Goal: Transaction & Acquisition: Purchase product/service

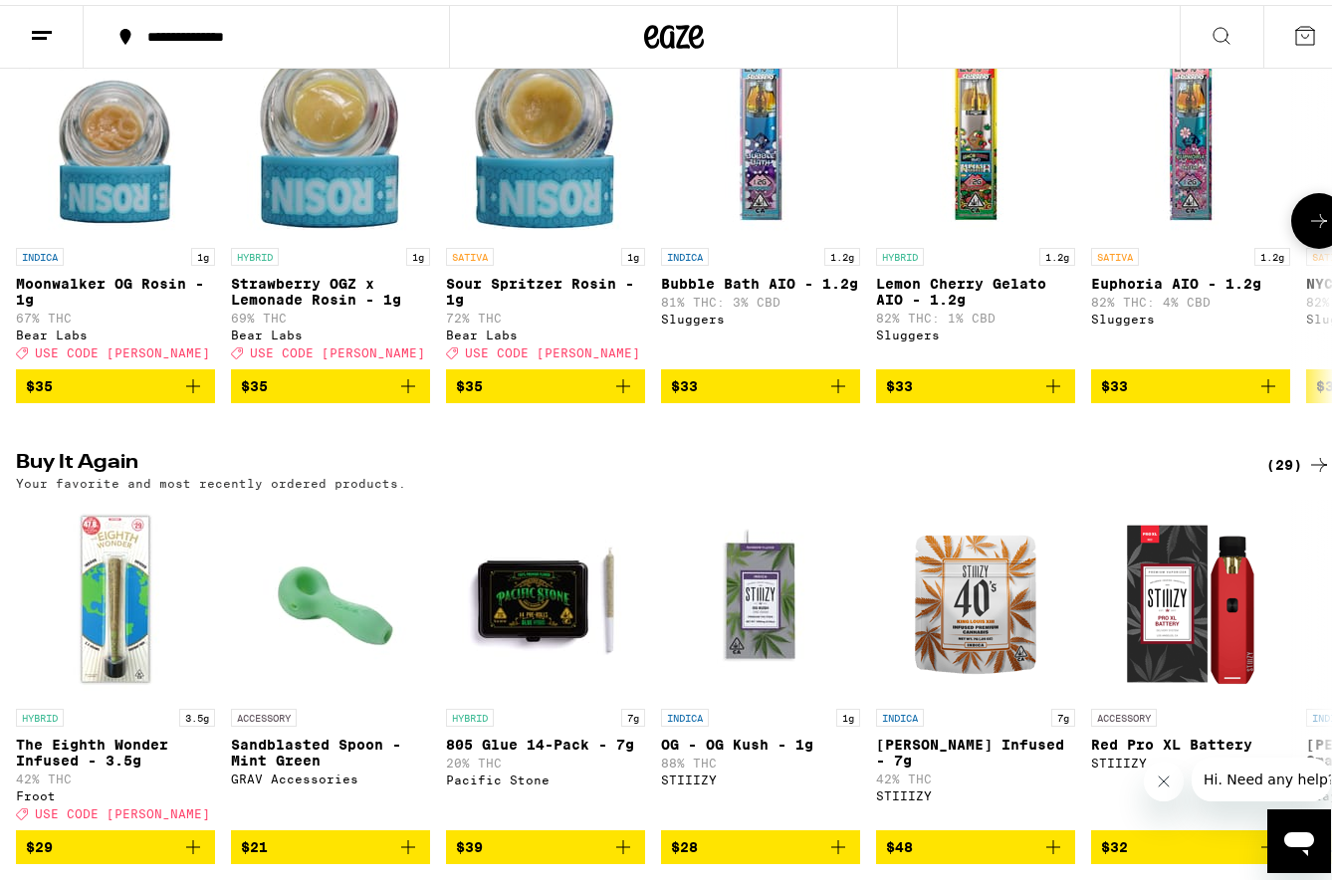
scroll to position [1990, 0]
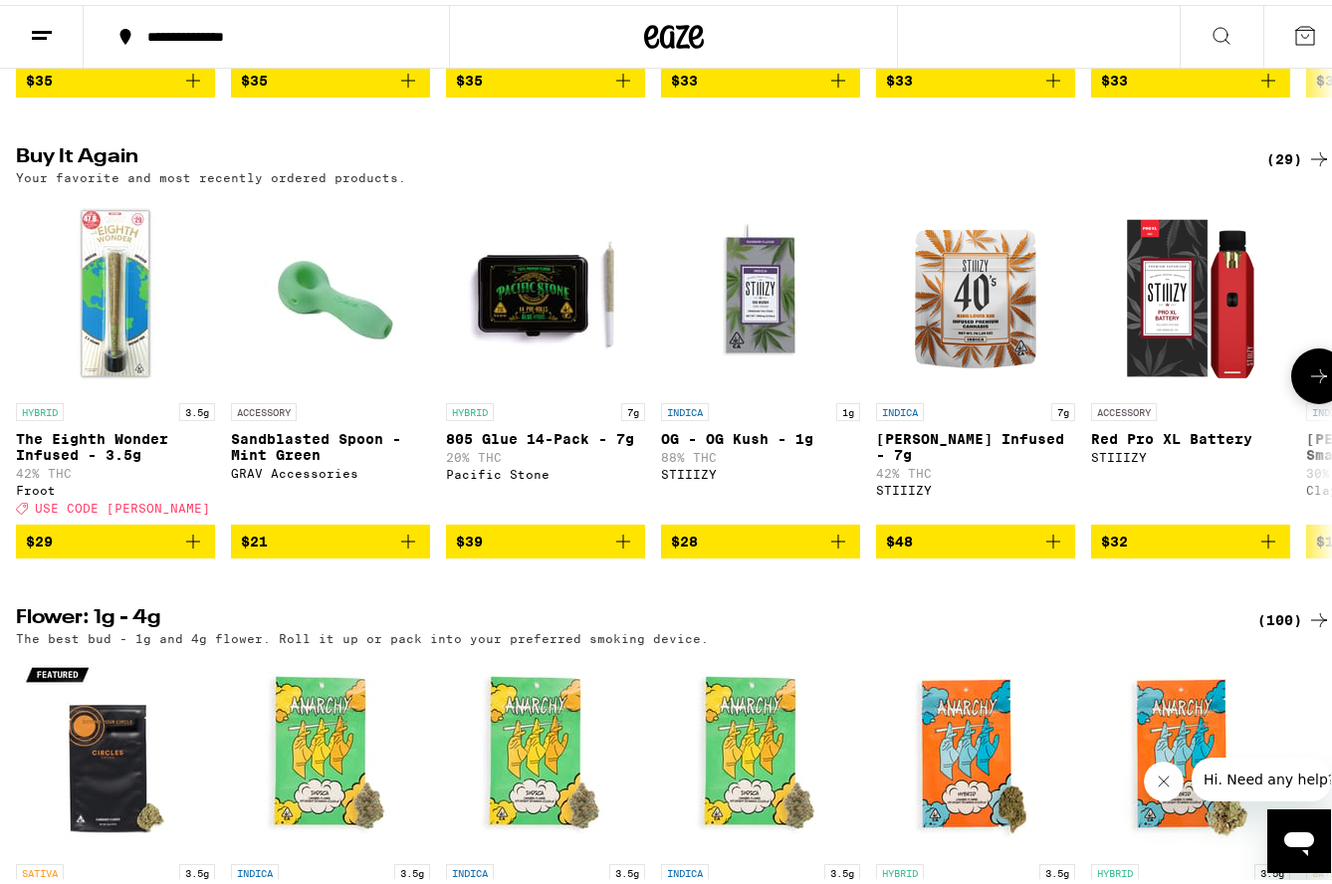
click at [1307, 383] on icon at bounding box center [1319, 371] width 24 height 24
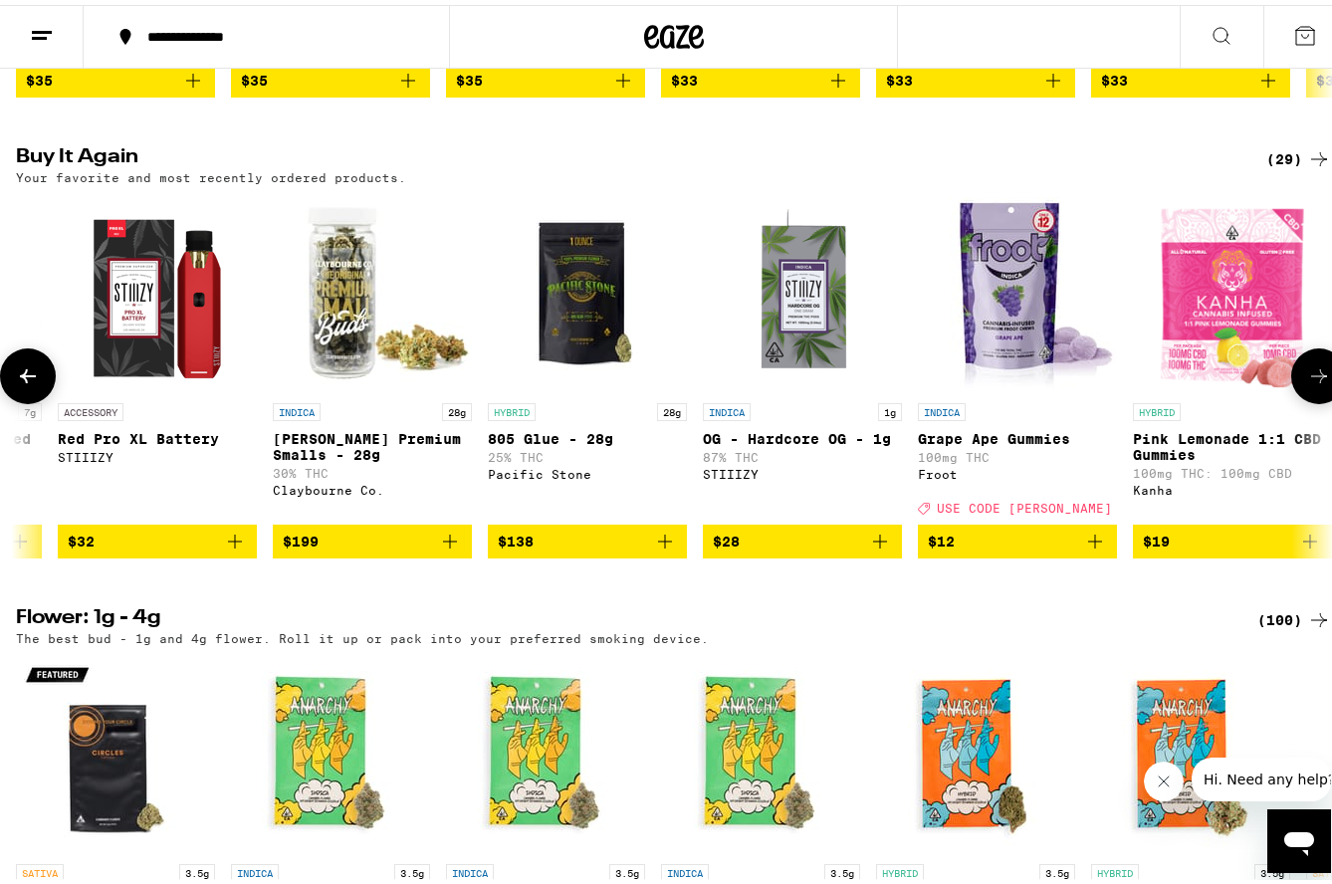
scroll to position [0, 1083]
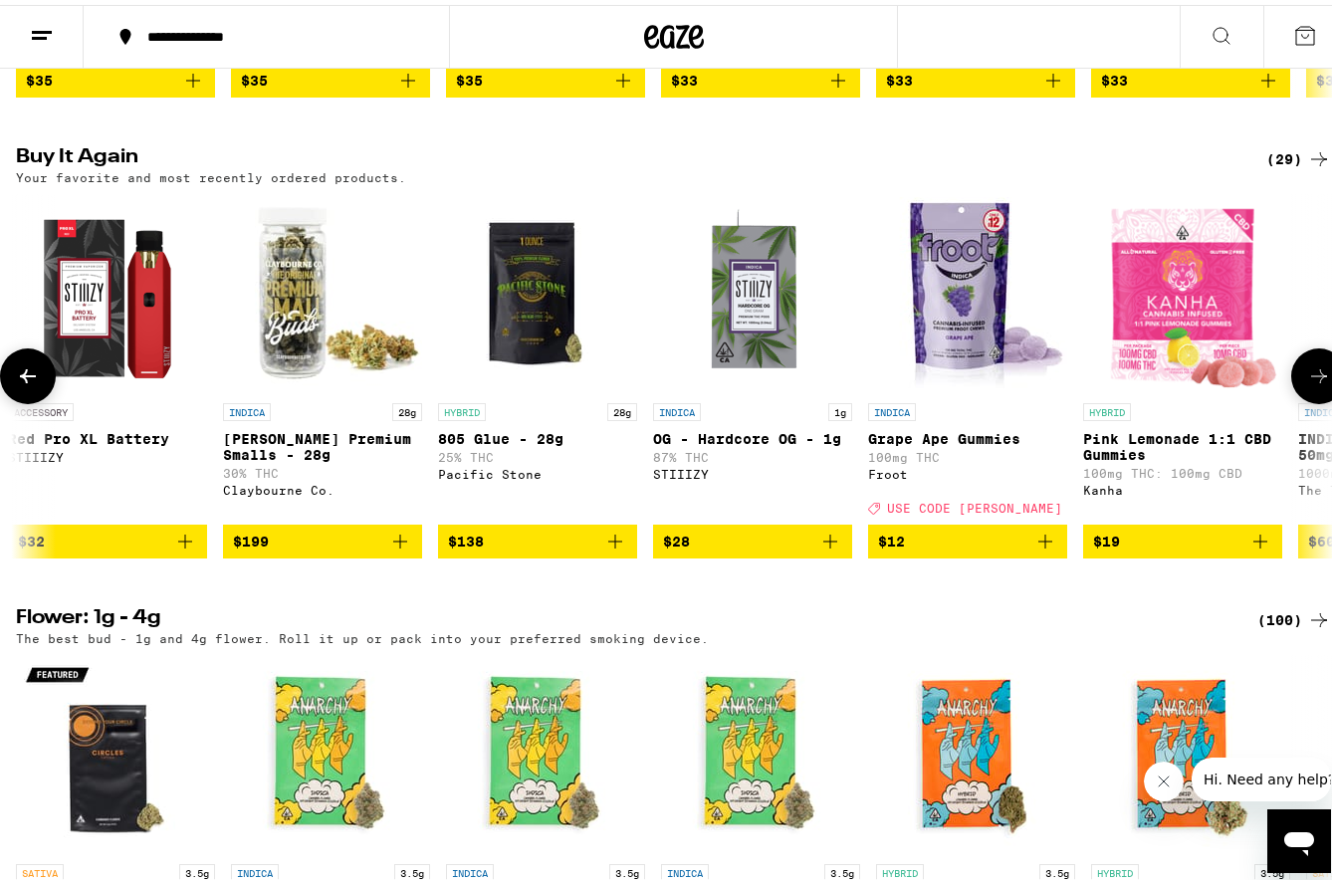
click at [1307, 383] on icon at bounding box center [1319, 371] width 24 height 24
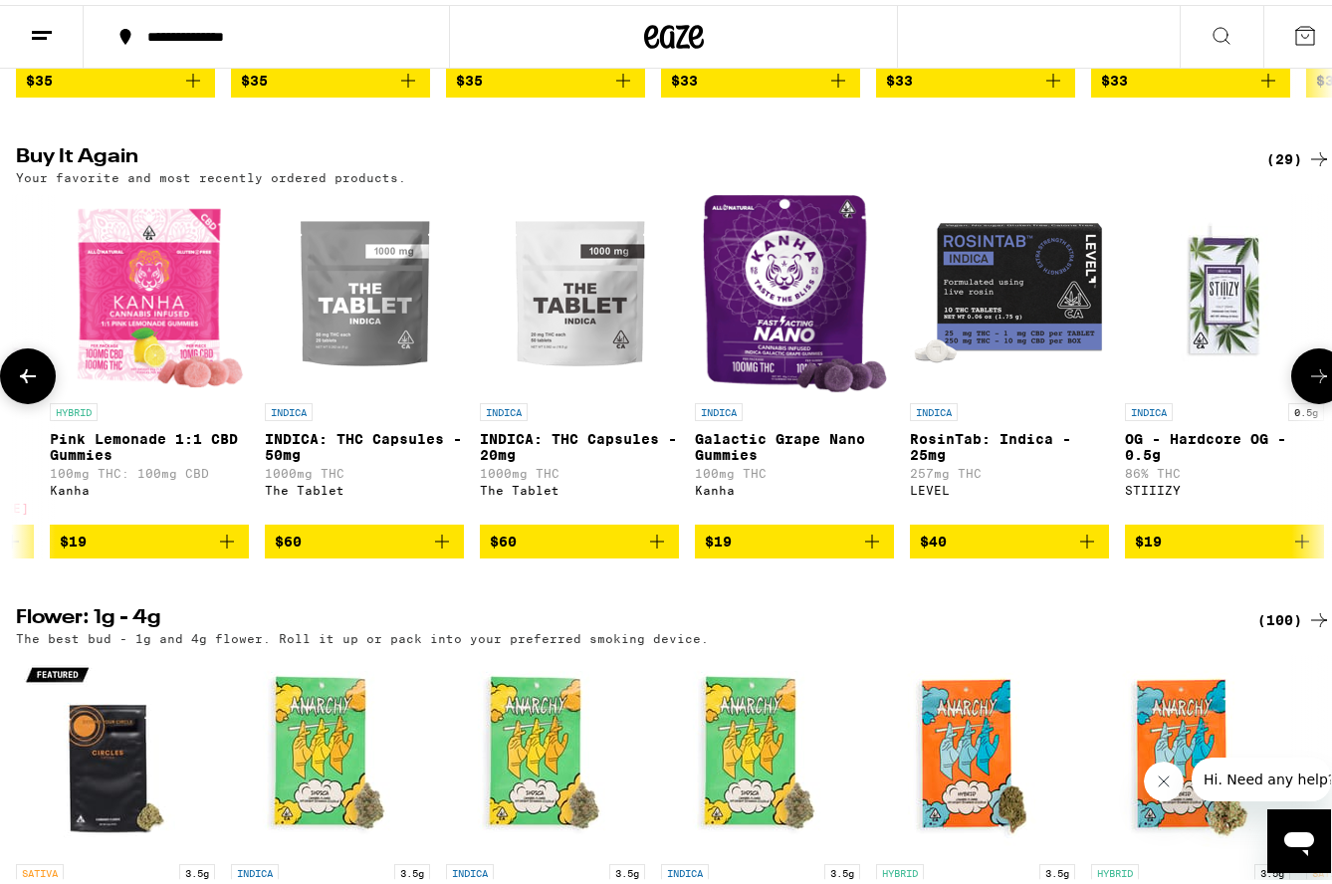
scroll to position [0, 2166]
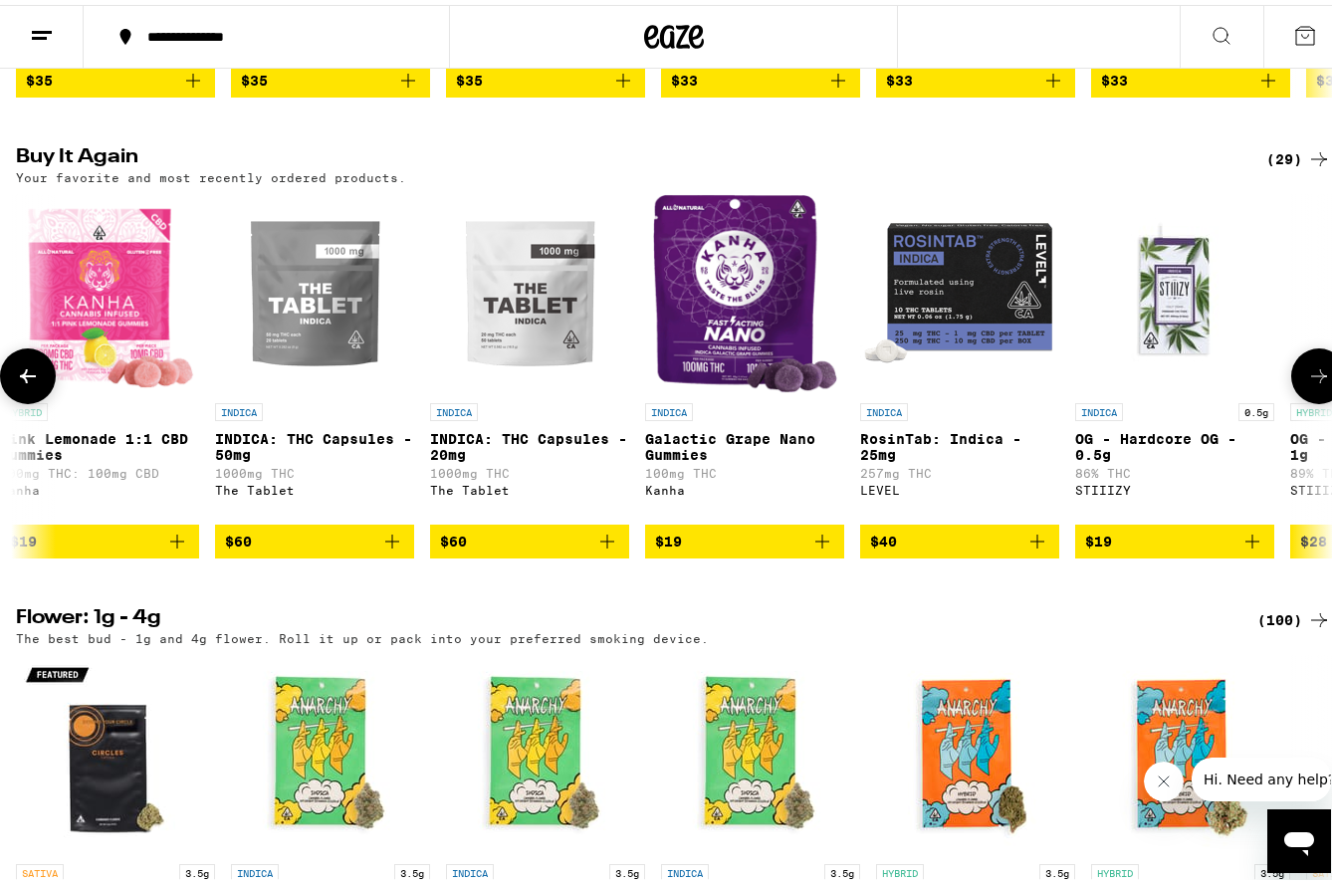
click at [1307, 383] on icon at bounding box center [1319, 371] width 24 height 24
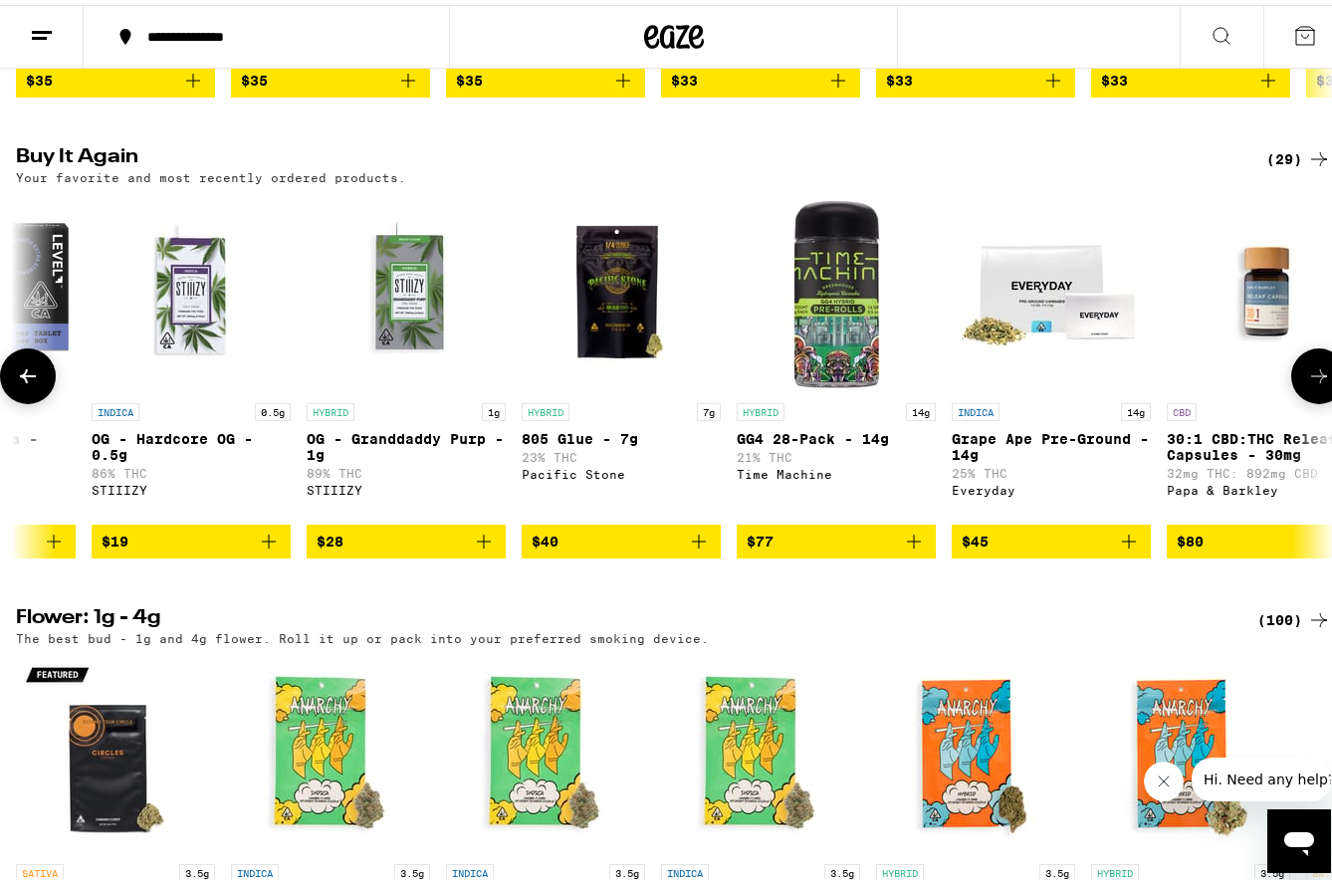
scroll to position [0, 3248]
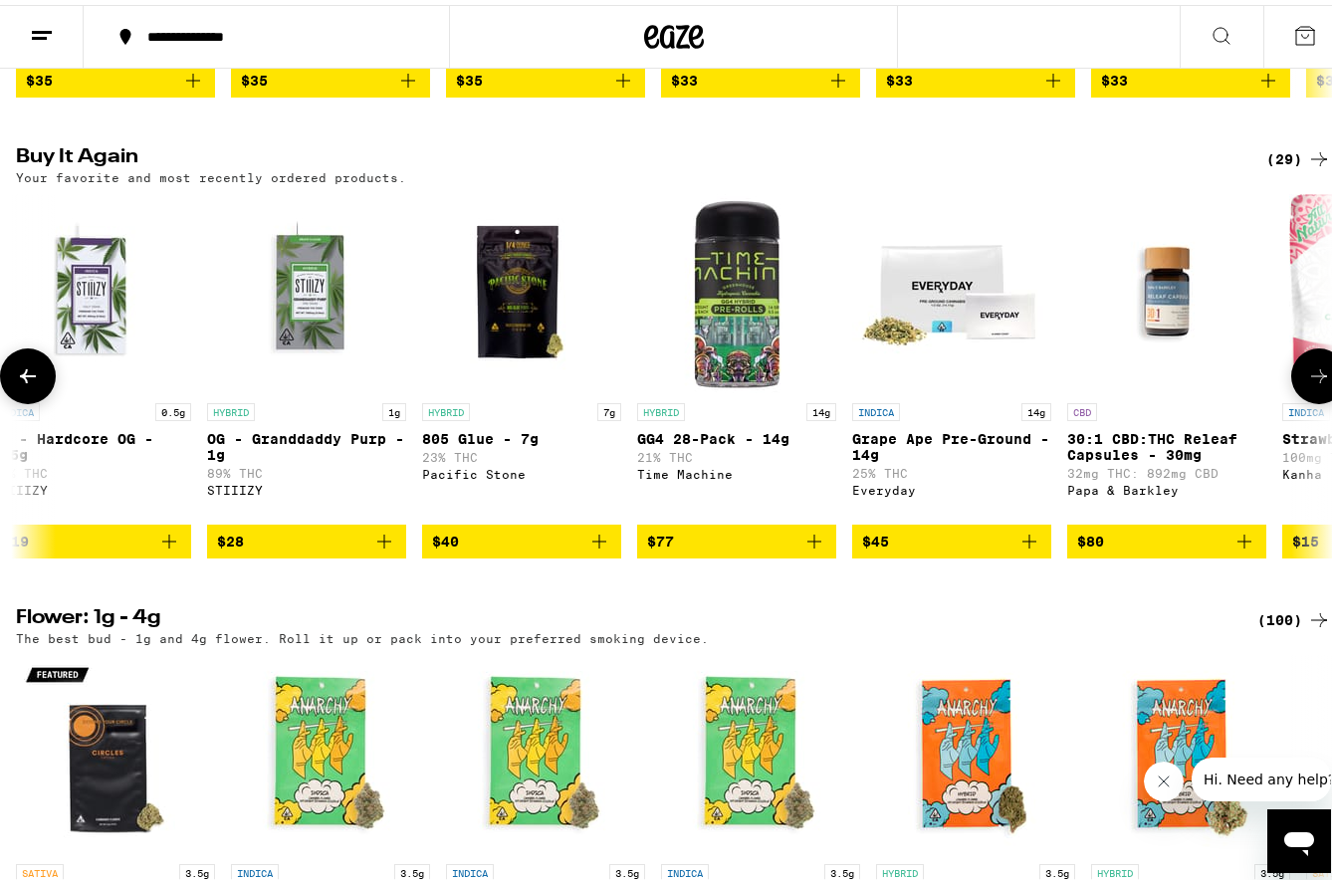
click at [1307, 383] on icon at bounding box center [1319, 371] width 24 height 24
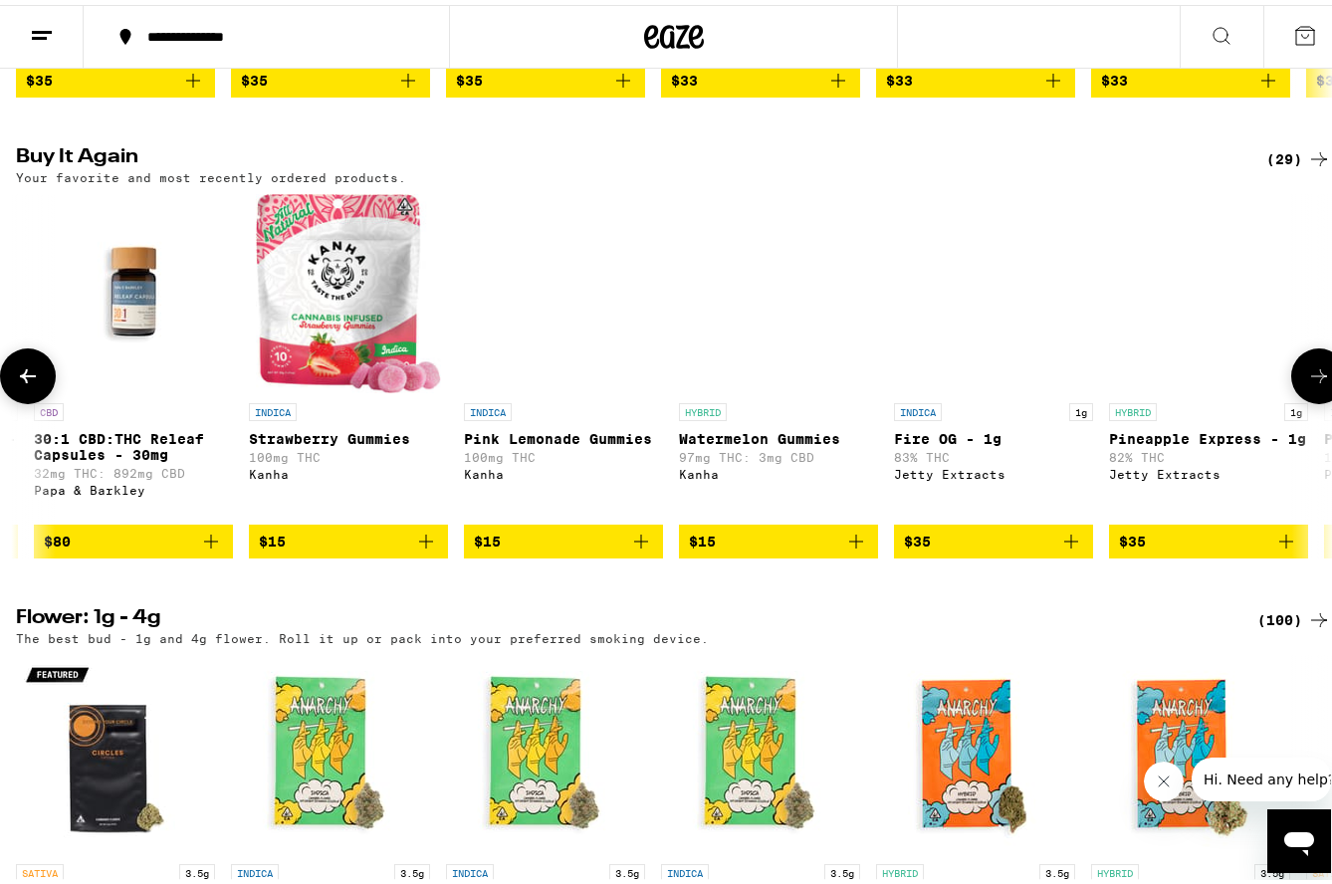
scroll to position [0, 4331]
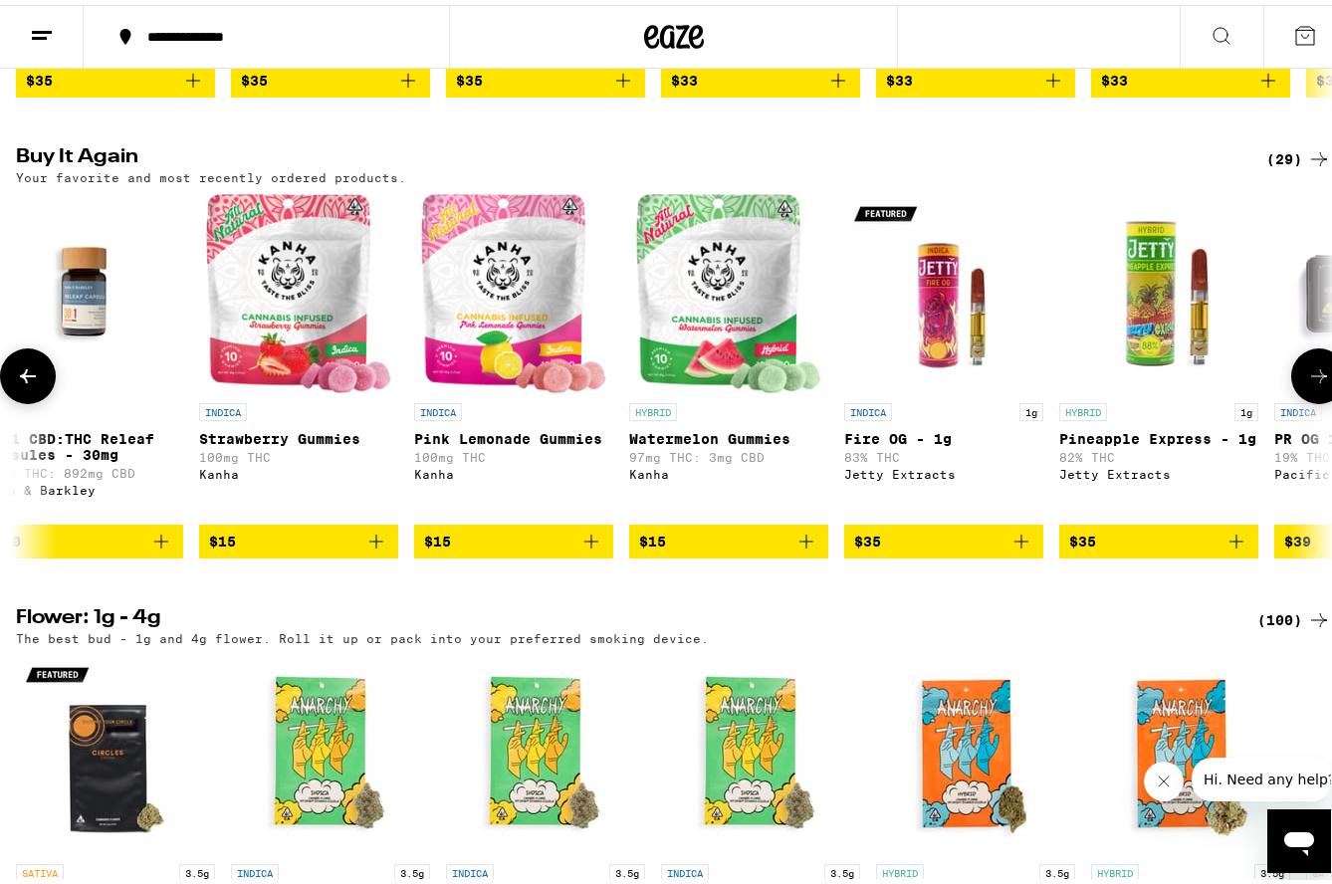
click at [1307, 383] on icon at bounding box center [1319, 371] width 24 height 24
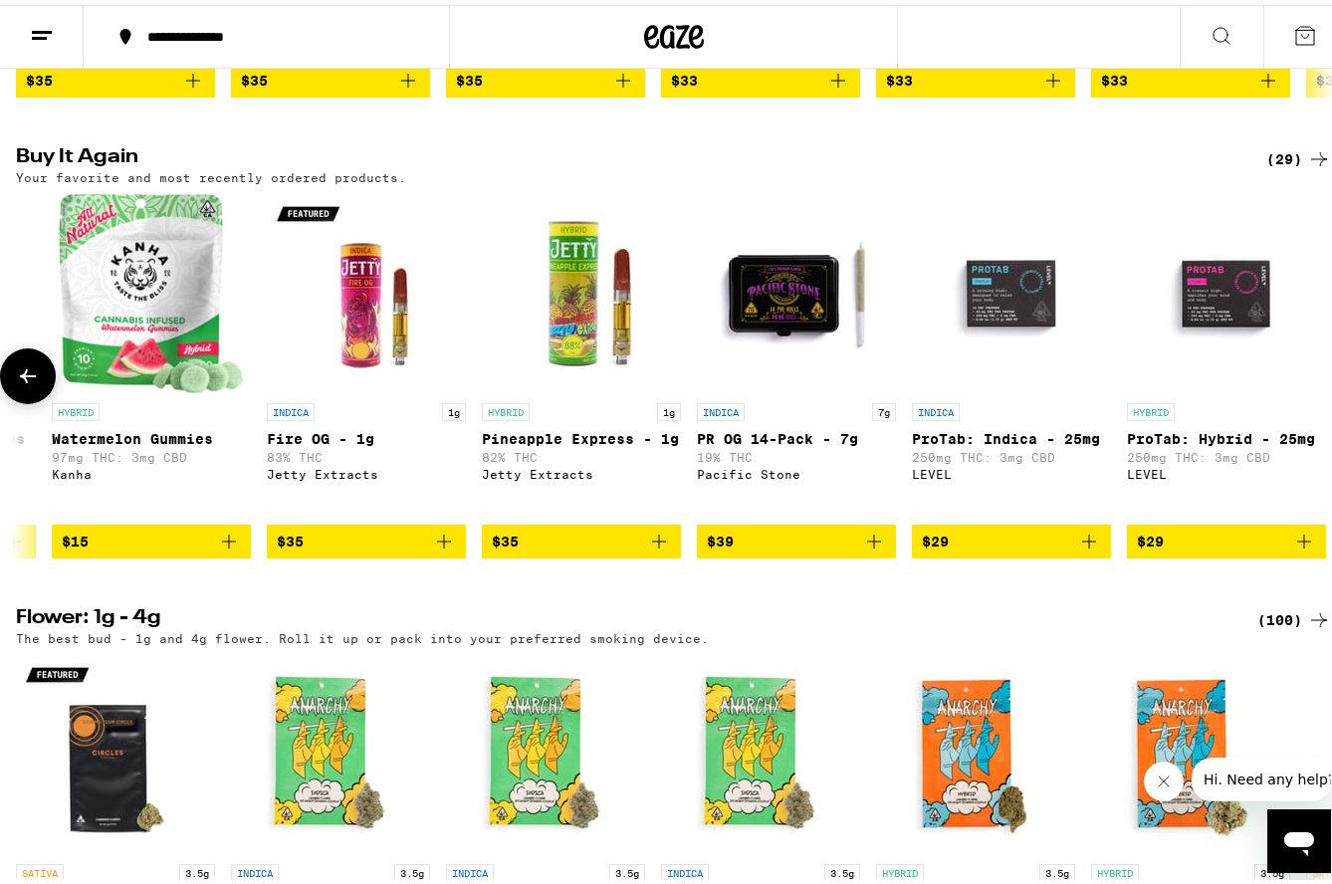
scroll to position [0, 4934]
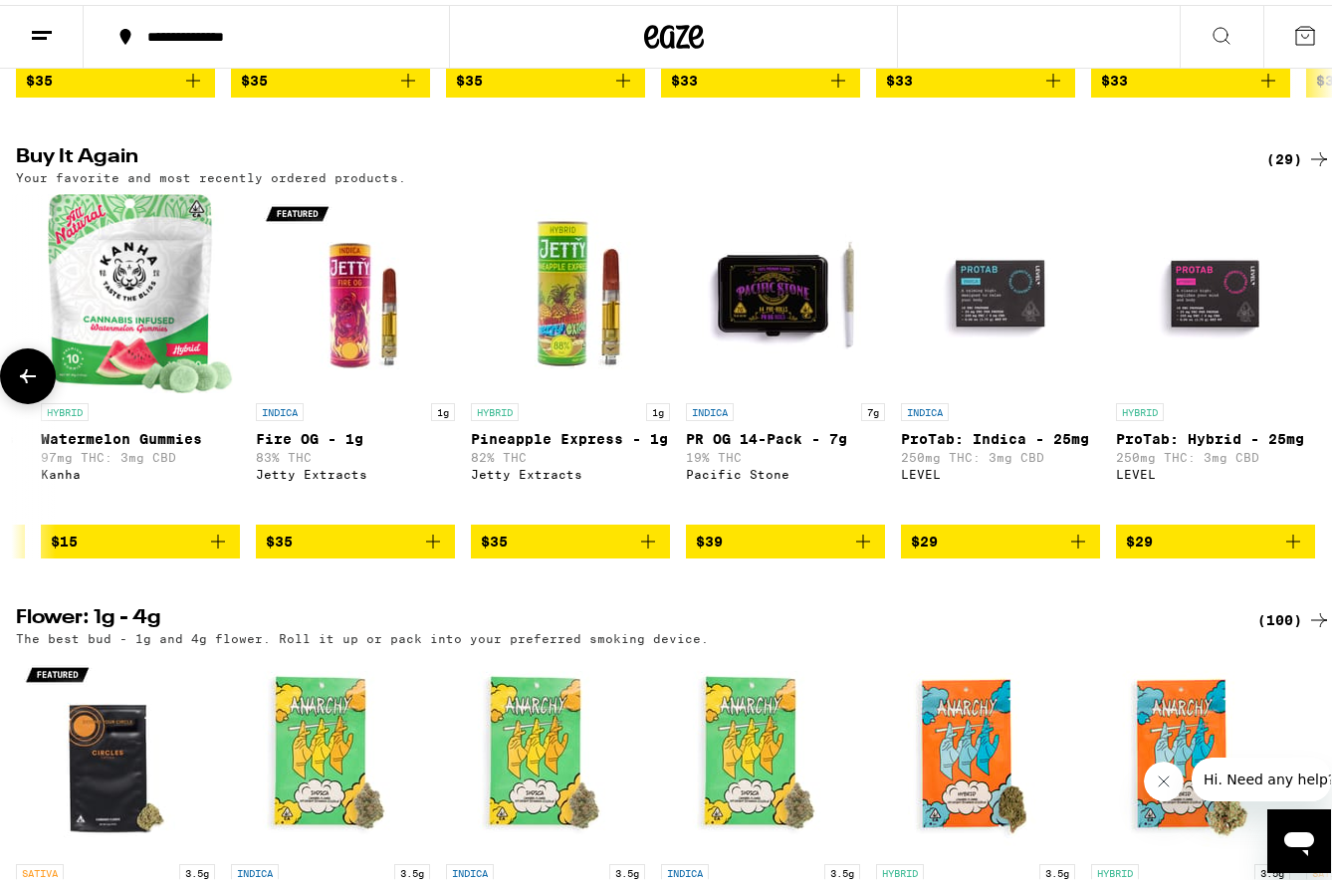
click at [21, 383] on icon at bounding box center [28, 371] width 24 height 24
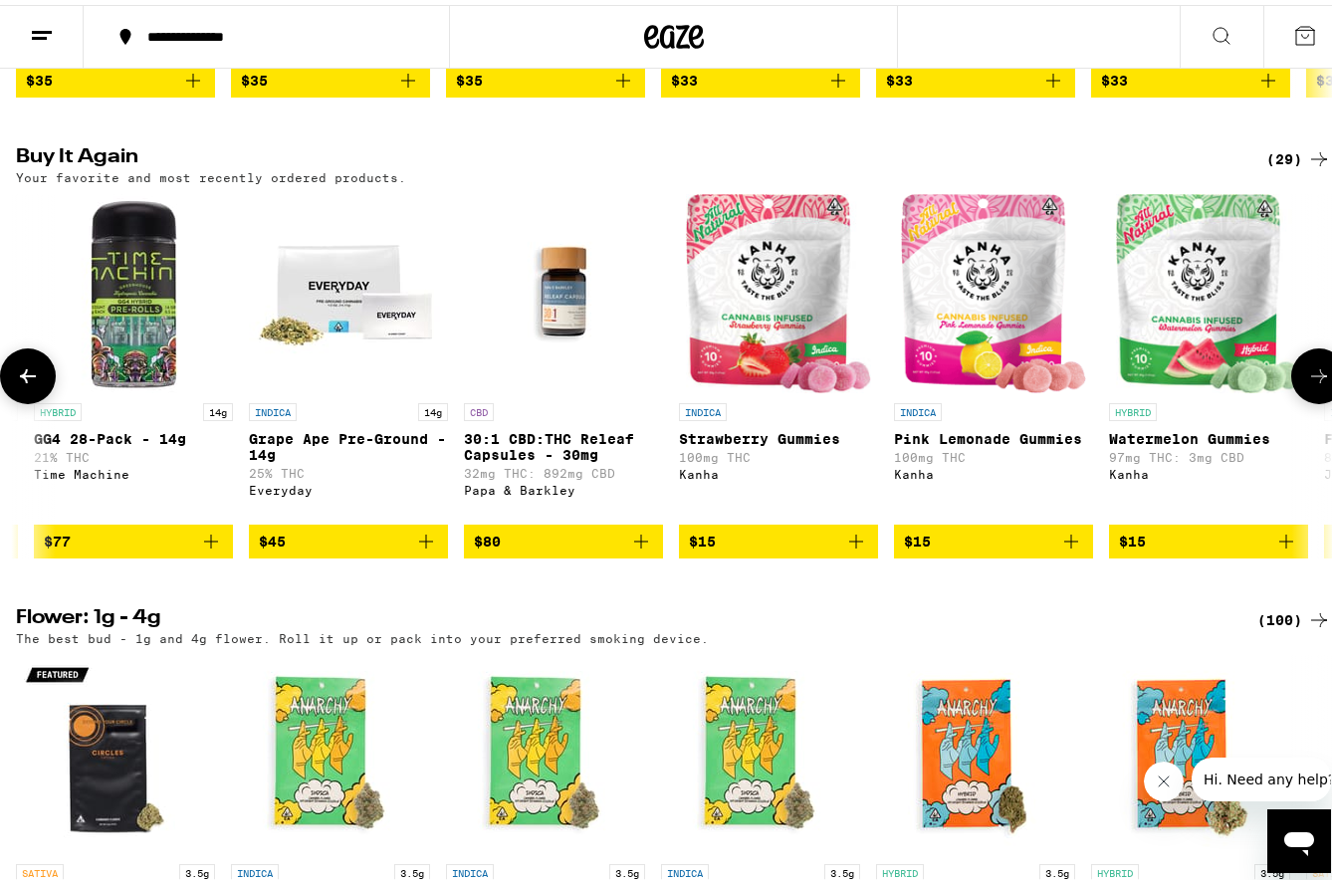
click at [21, 383] on icon at bounding box center [28, 371] width 24 height 24
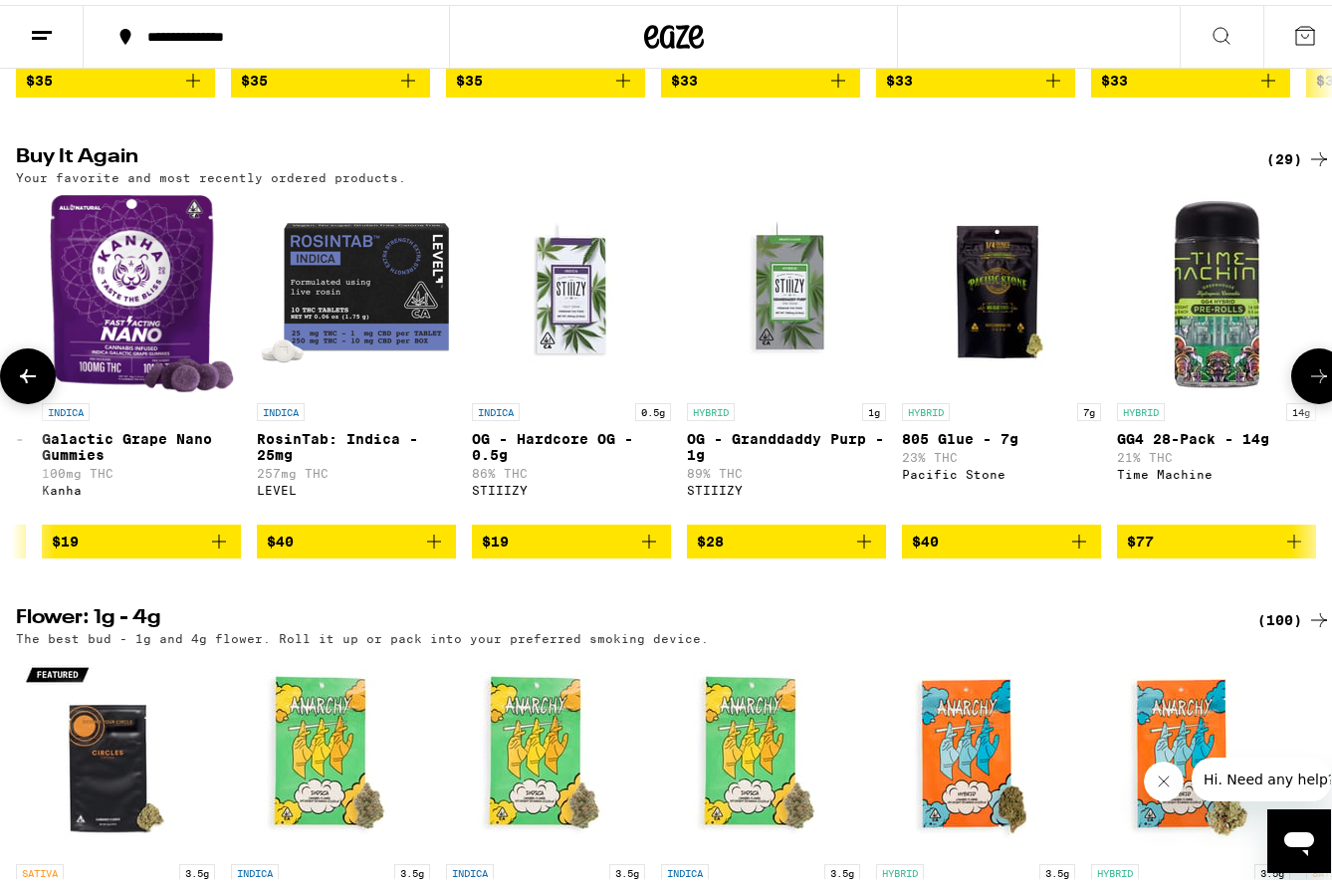
click at [21, 383] on icon at bounding box center [28, 371] width 24 height 24
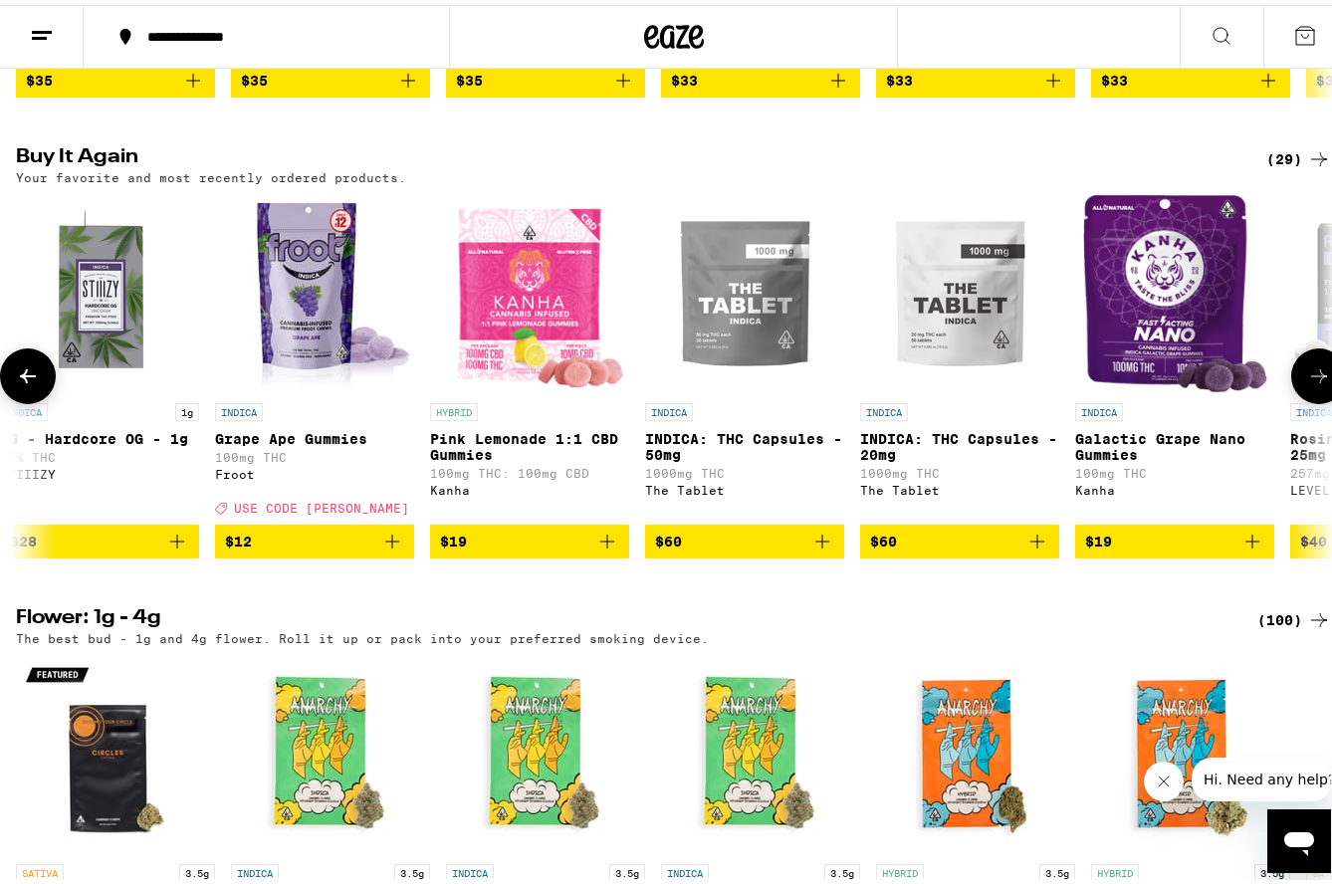
scroll to position [0, 1686]
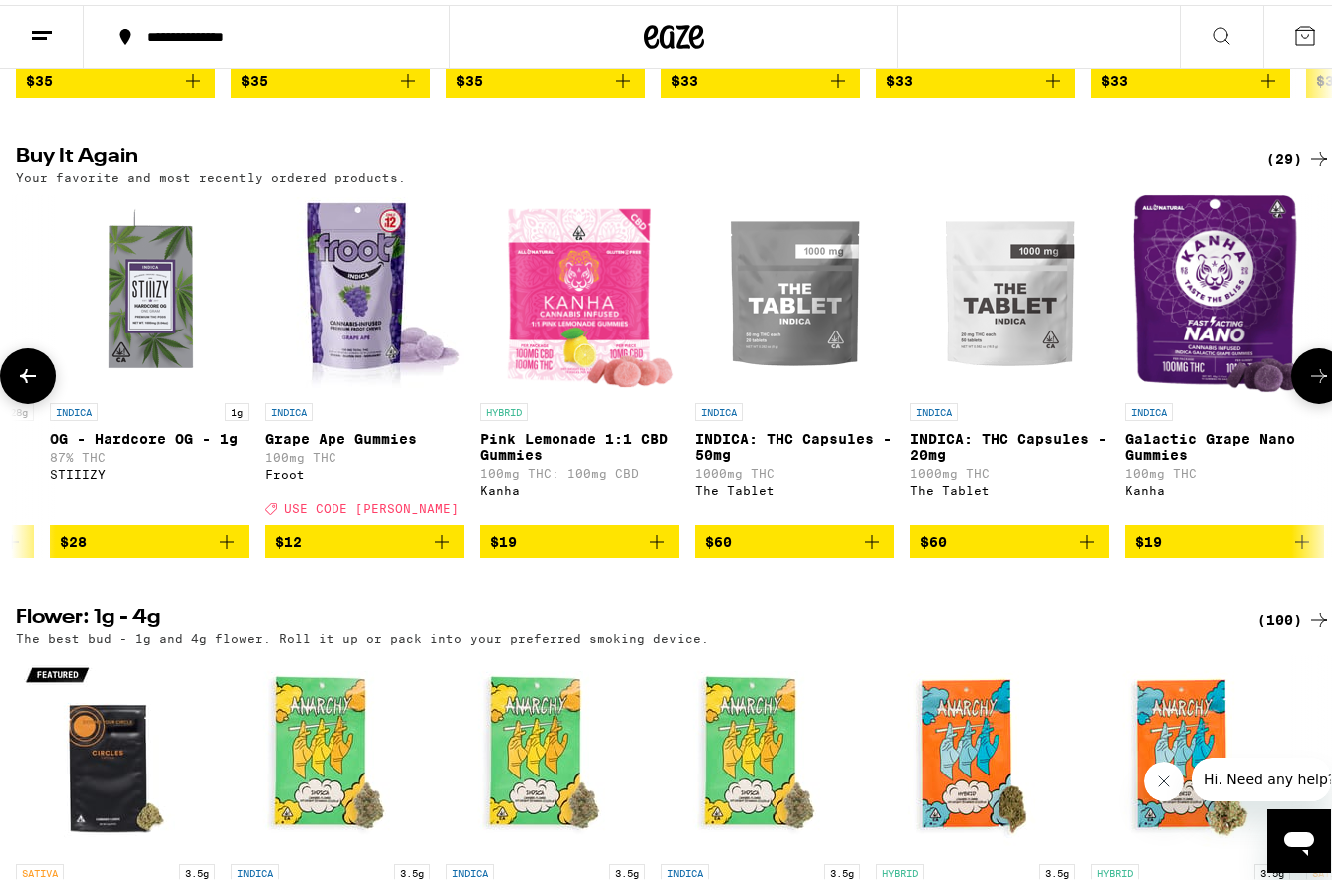
click at [21, 383] on icon at bounding box center [28, 371] width 24 height 24
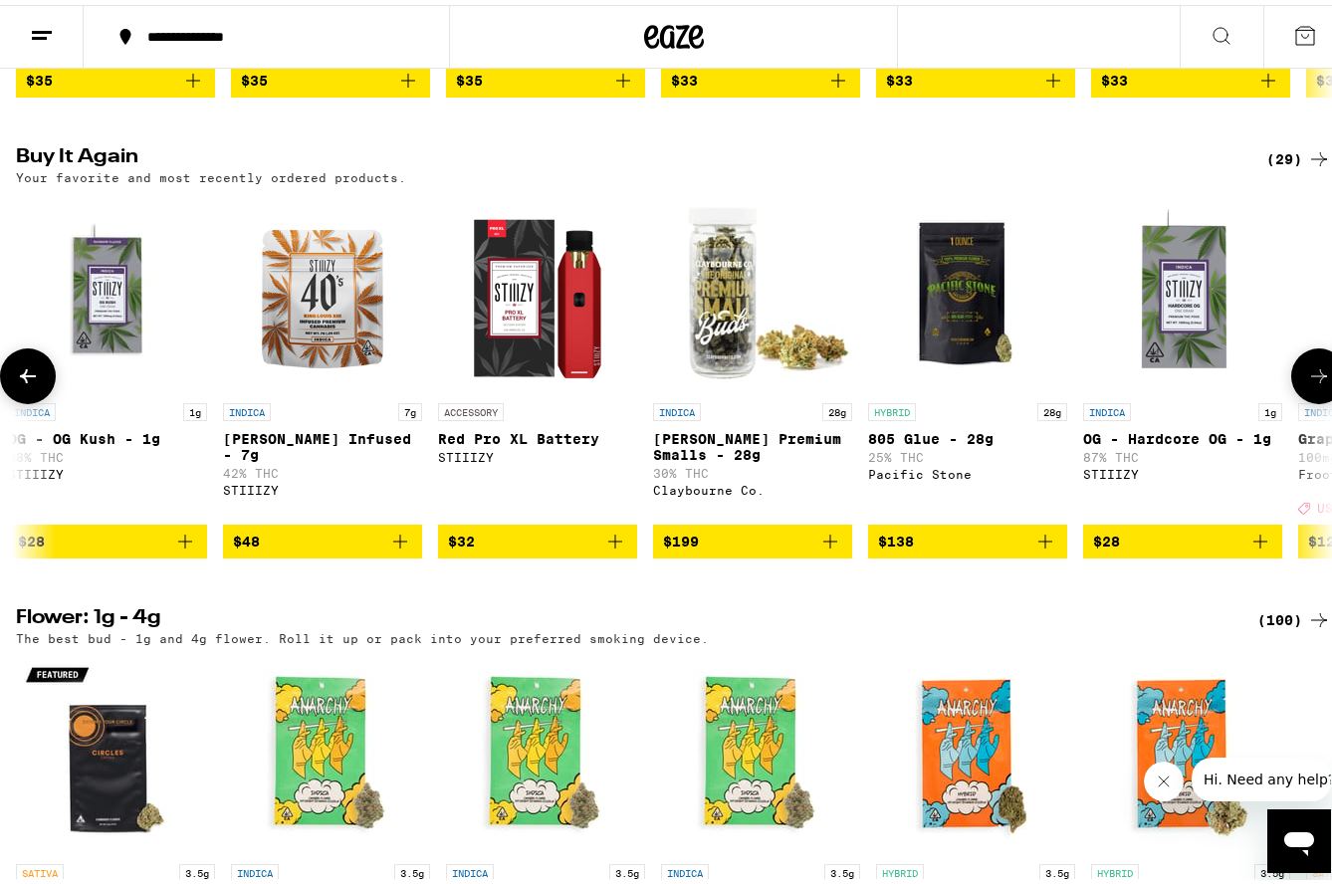
scroll to position [0, 603]
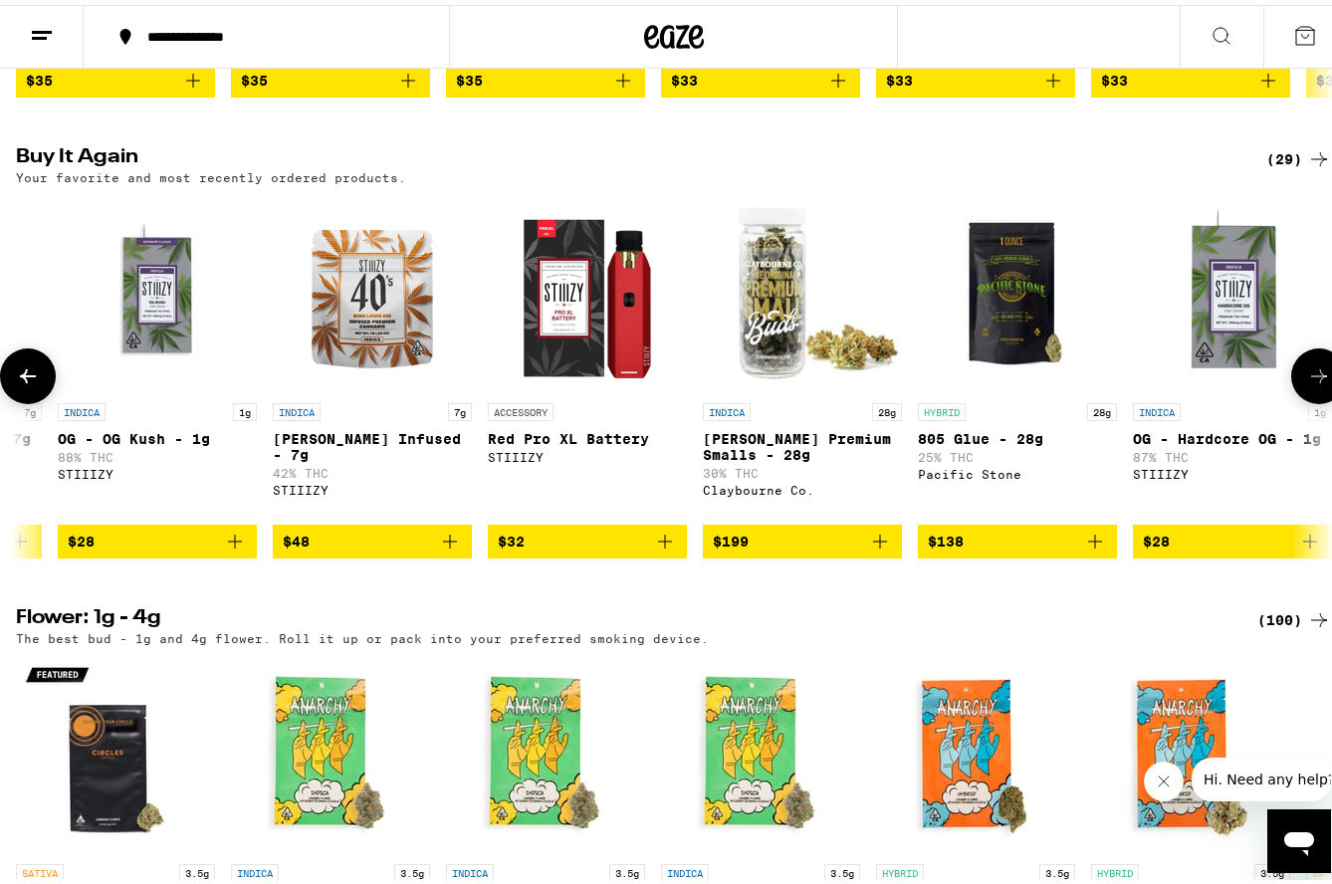
click at [21, 383] on icon at bounding box center [28, 371] width 24 height 24
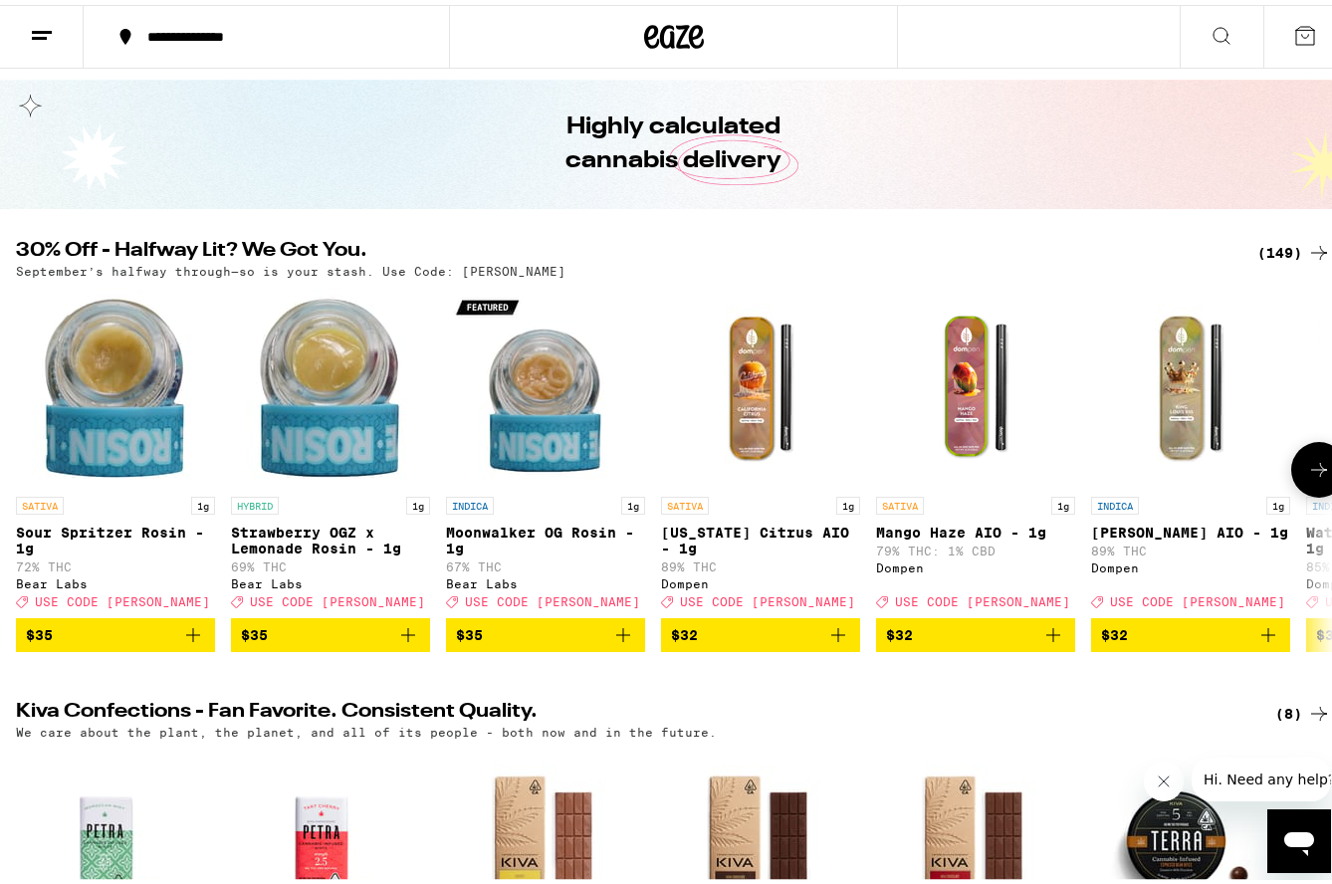
scroll to position [0, 0]
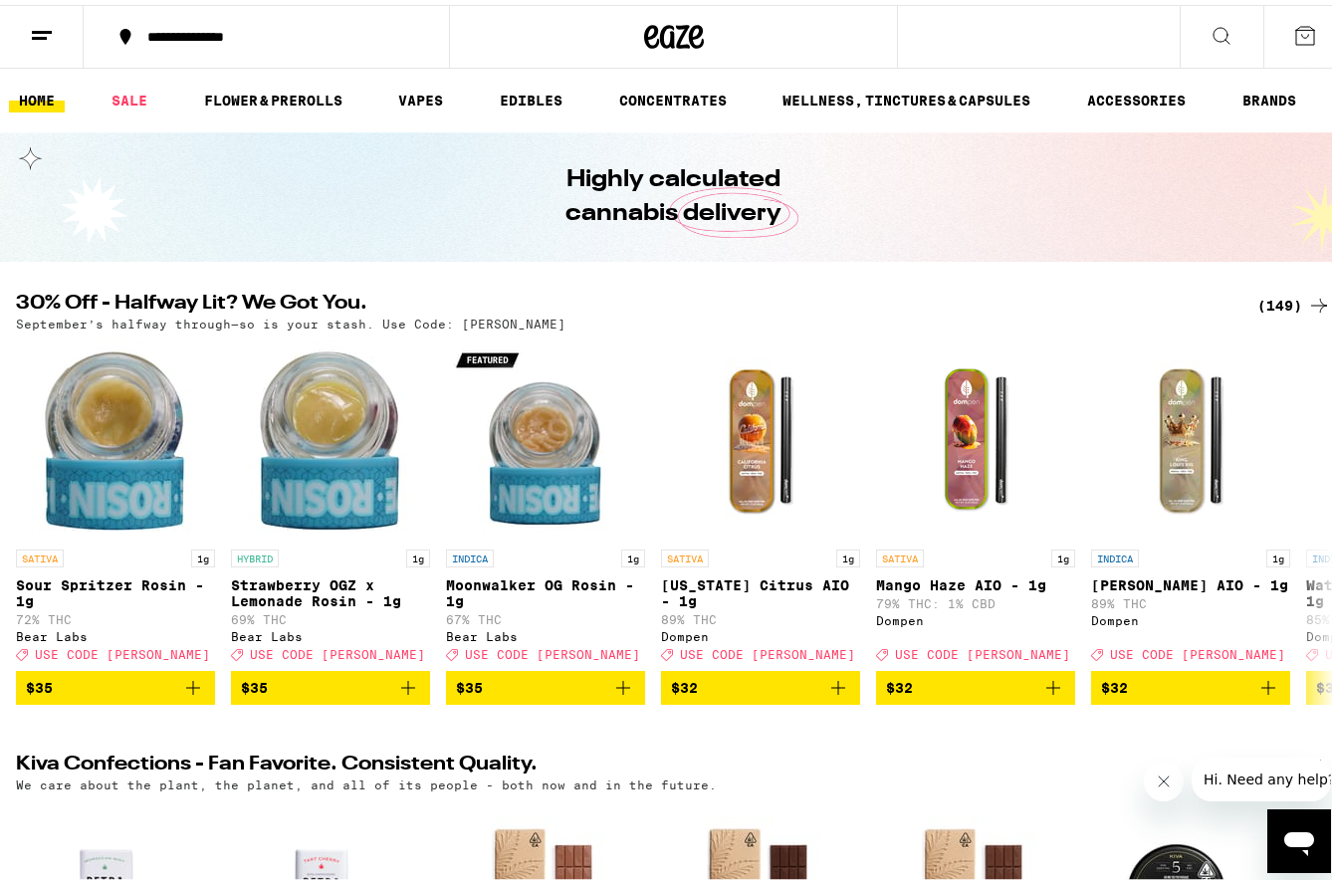
click at [1257, 300] on div "(149)" at bounding box center [1294, 301] width 74 height 24
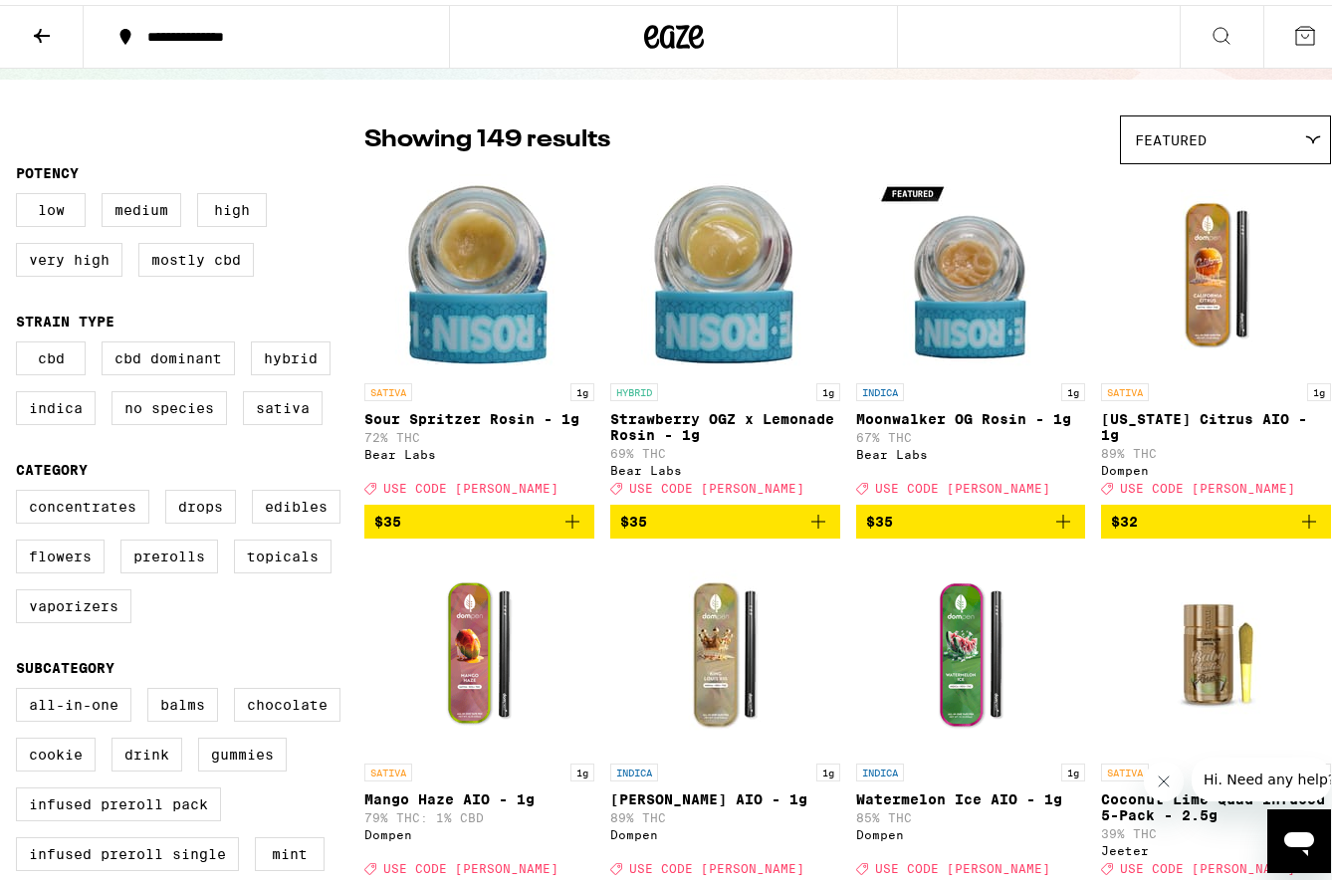
scroll to position [100, 0]
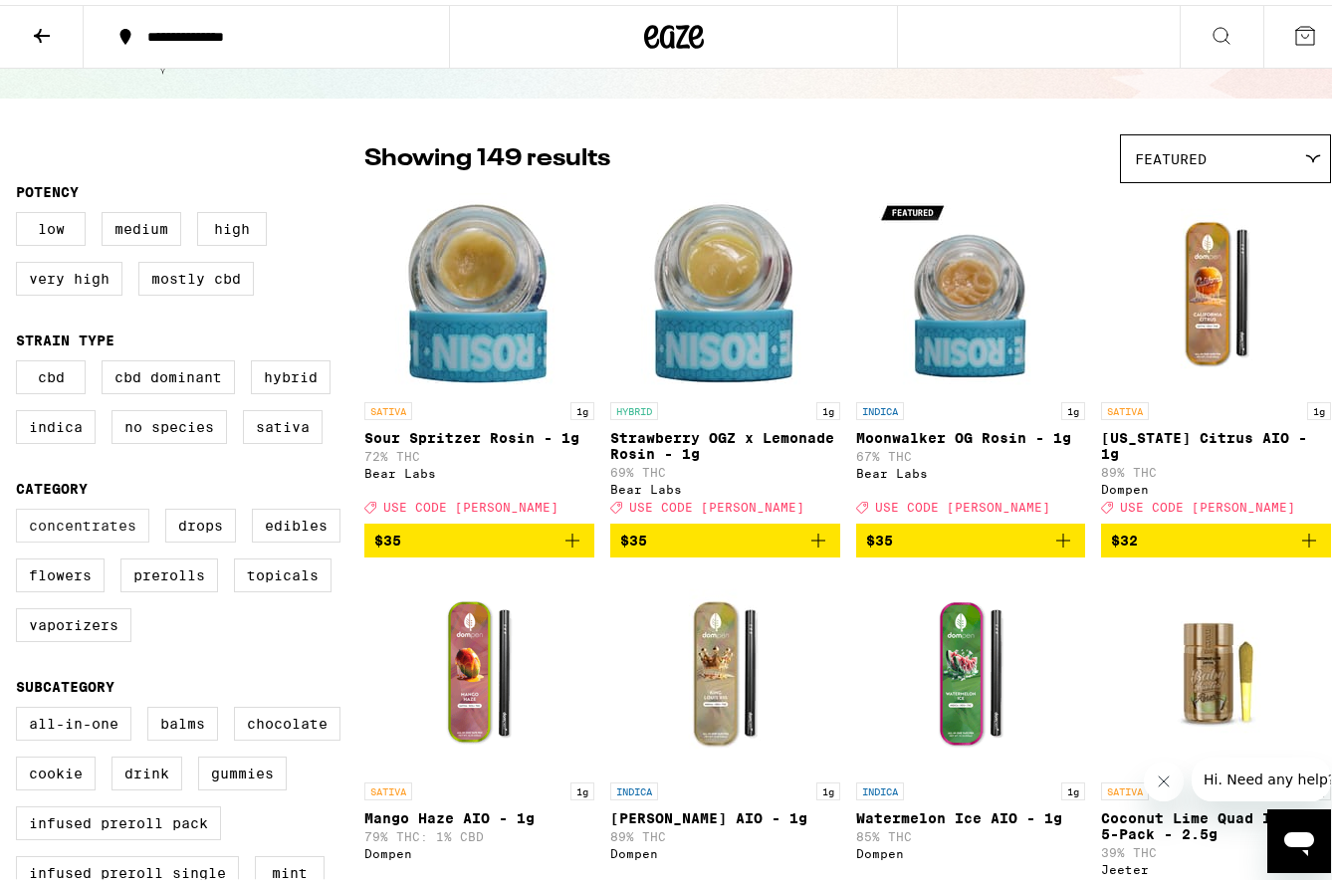
click at [108, 537] on label "Concentrates" at bounding box center [82, 521] width 133 height 34
click at [21, 508] on input "Concentrates" at bounding box center [20, 507] width 1 height 1
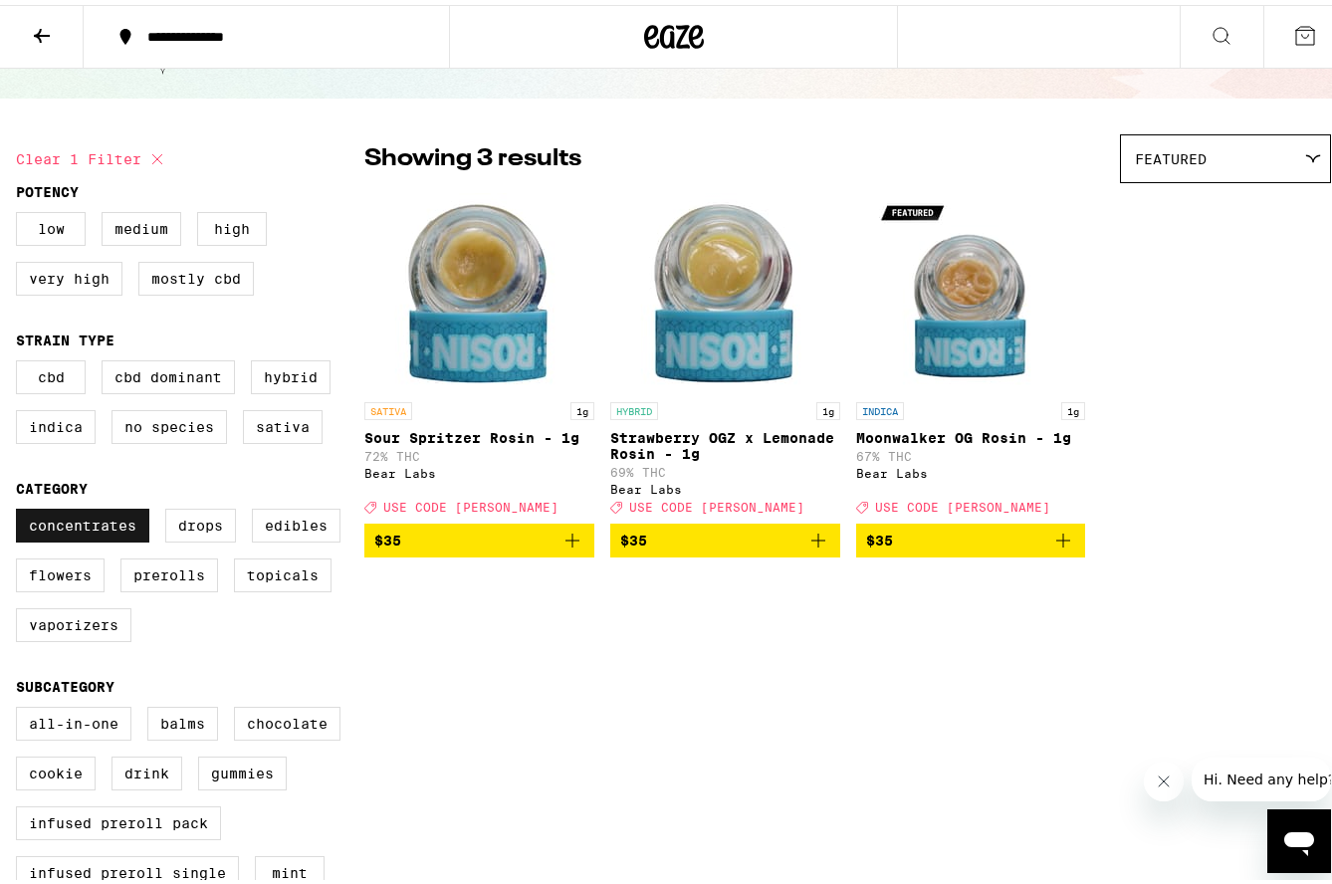
click at [108, 537] on label "Concentrates" at bounding box center [82, 521] width 133 height 34
click at [21, 508] on input "Concentrates" at bounding box center [20, 507] width 1 height 1
checkbox input "false"
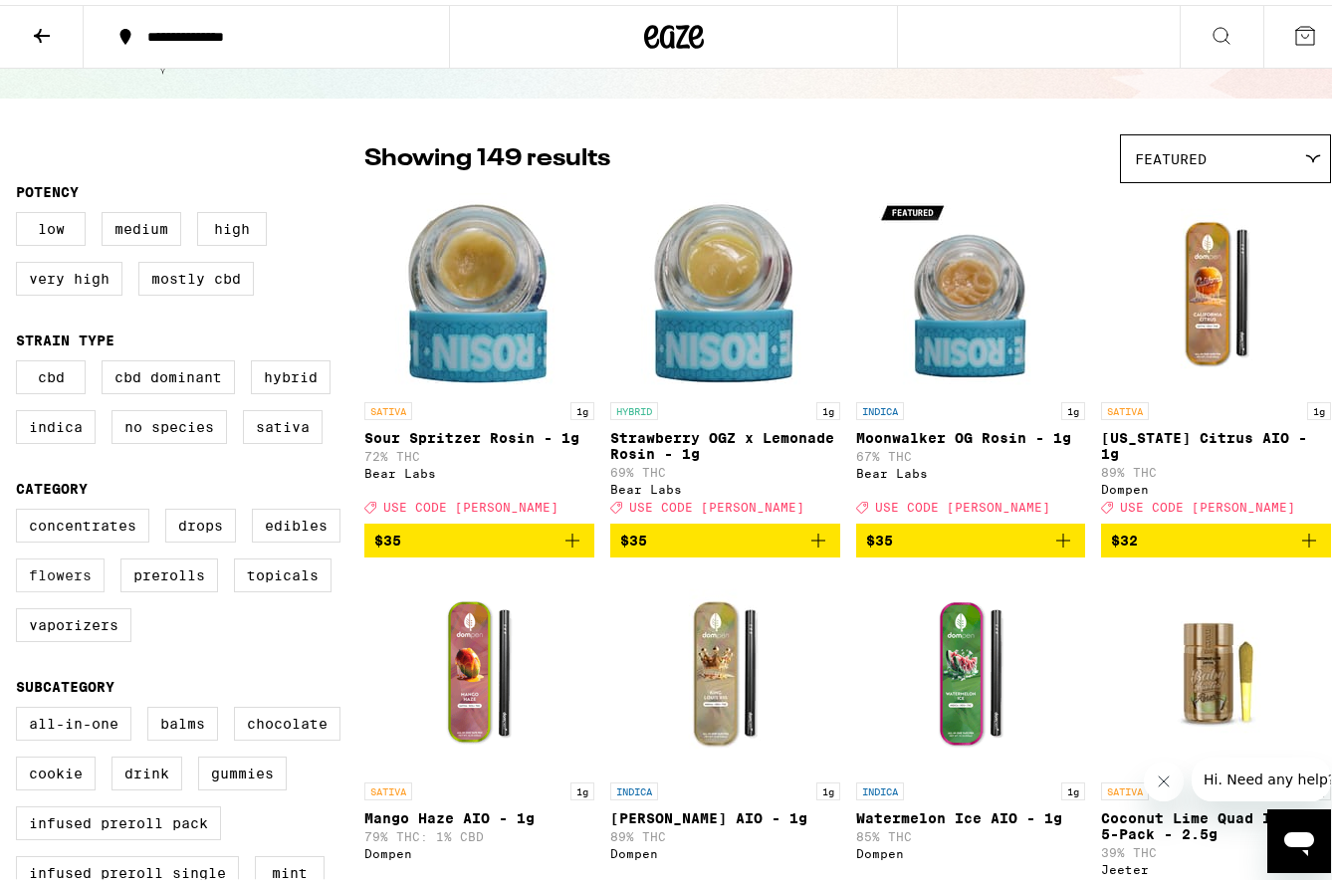
click at [88, 587] on label "Flowers" at bounding box center [60, 570] width 89 height 34
click at [21, 508] on input "Flowers" at bounding box center [20, 507] width 1 height 1
checkbox input "true"
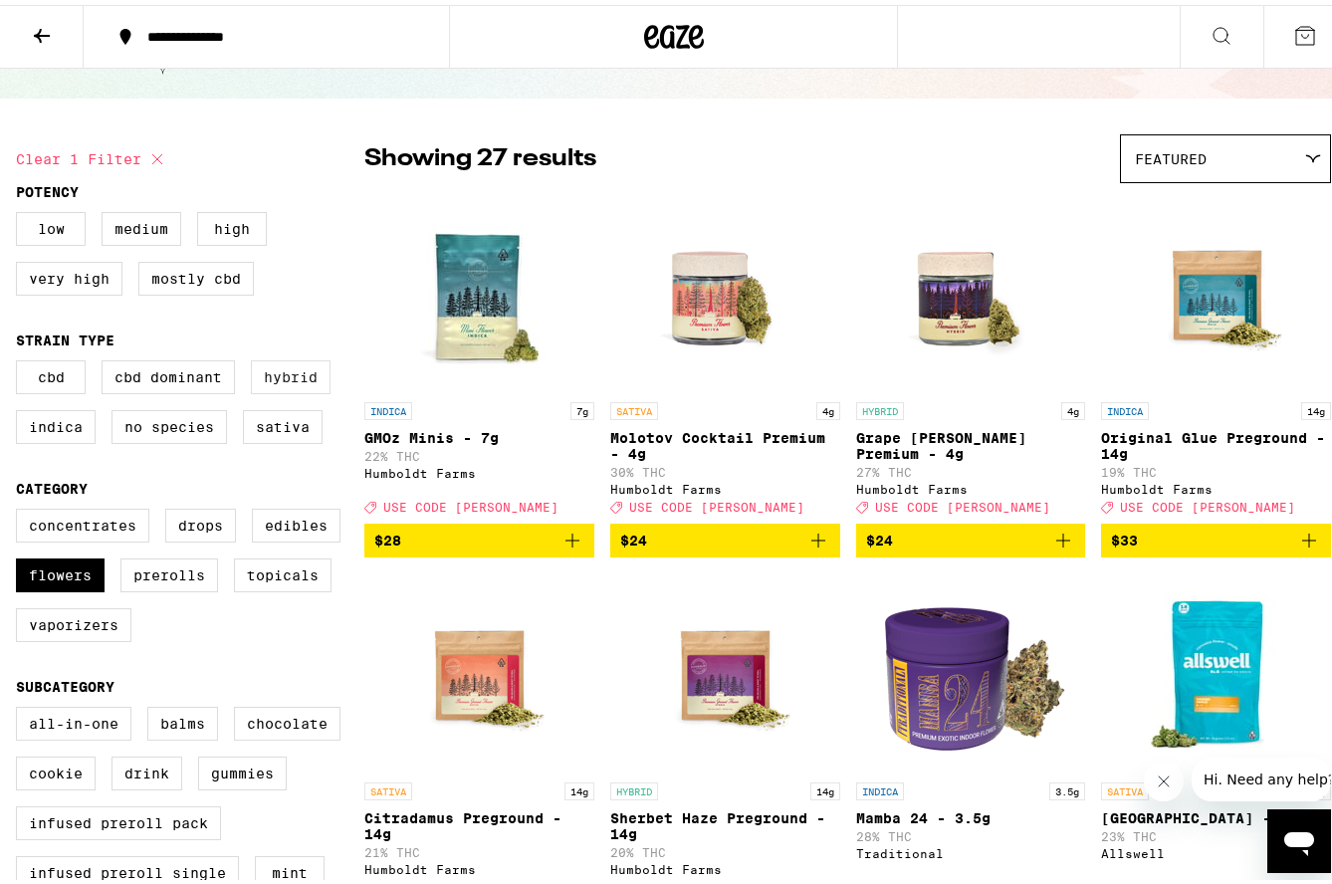
click at [270, 385] on label "Hybrid" at bounding box center [291, 372] width 80 height 34
click at [21, 359] on input "Hybrid" at bounding box center [20, 358] width 1 height 1
checkbox input "true"
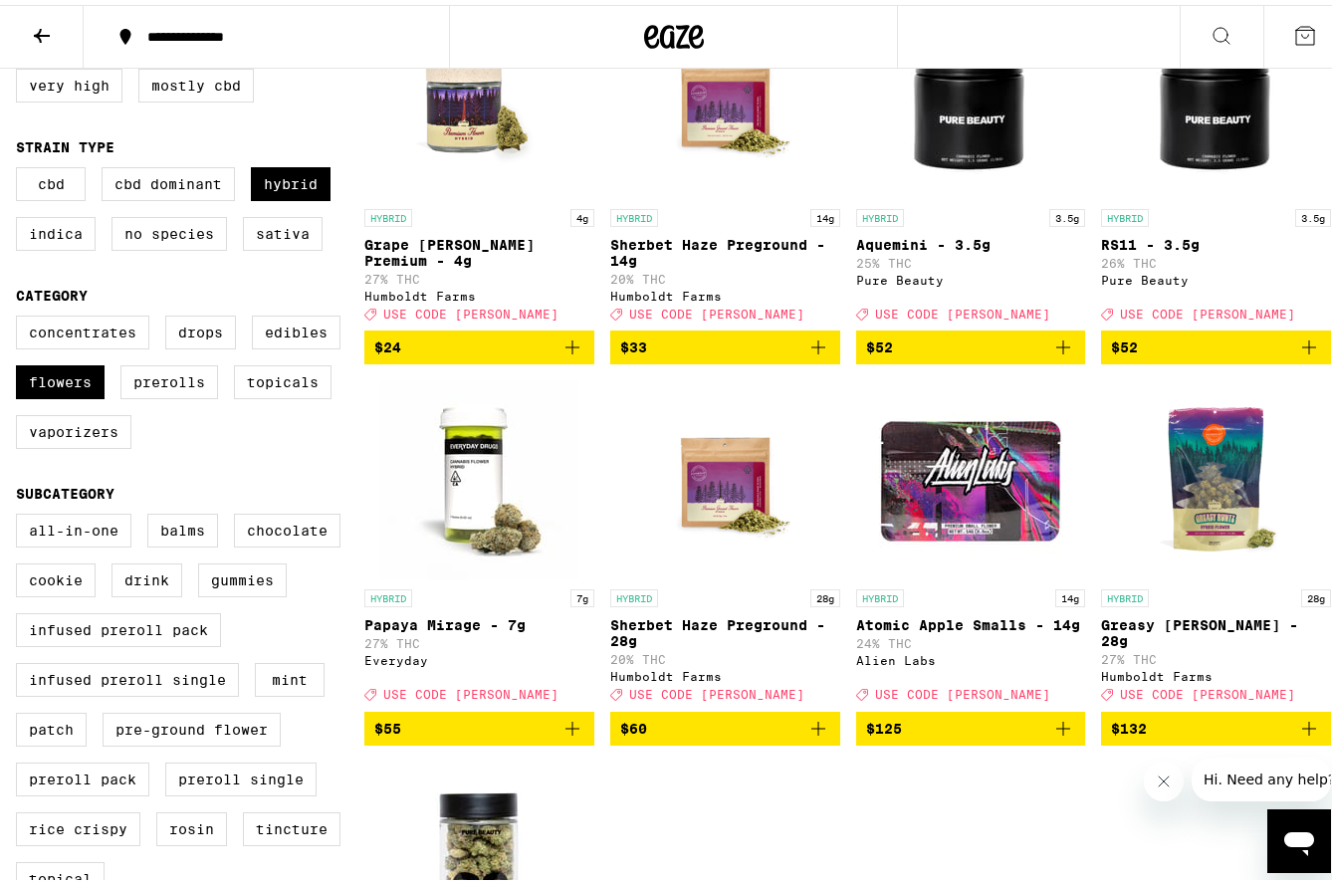
scroll to position [100, 0]
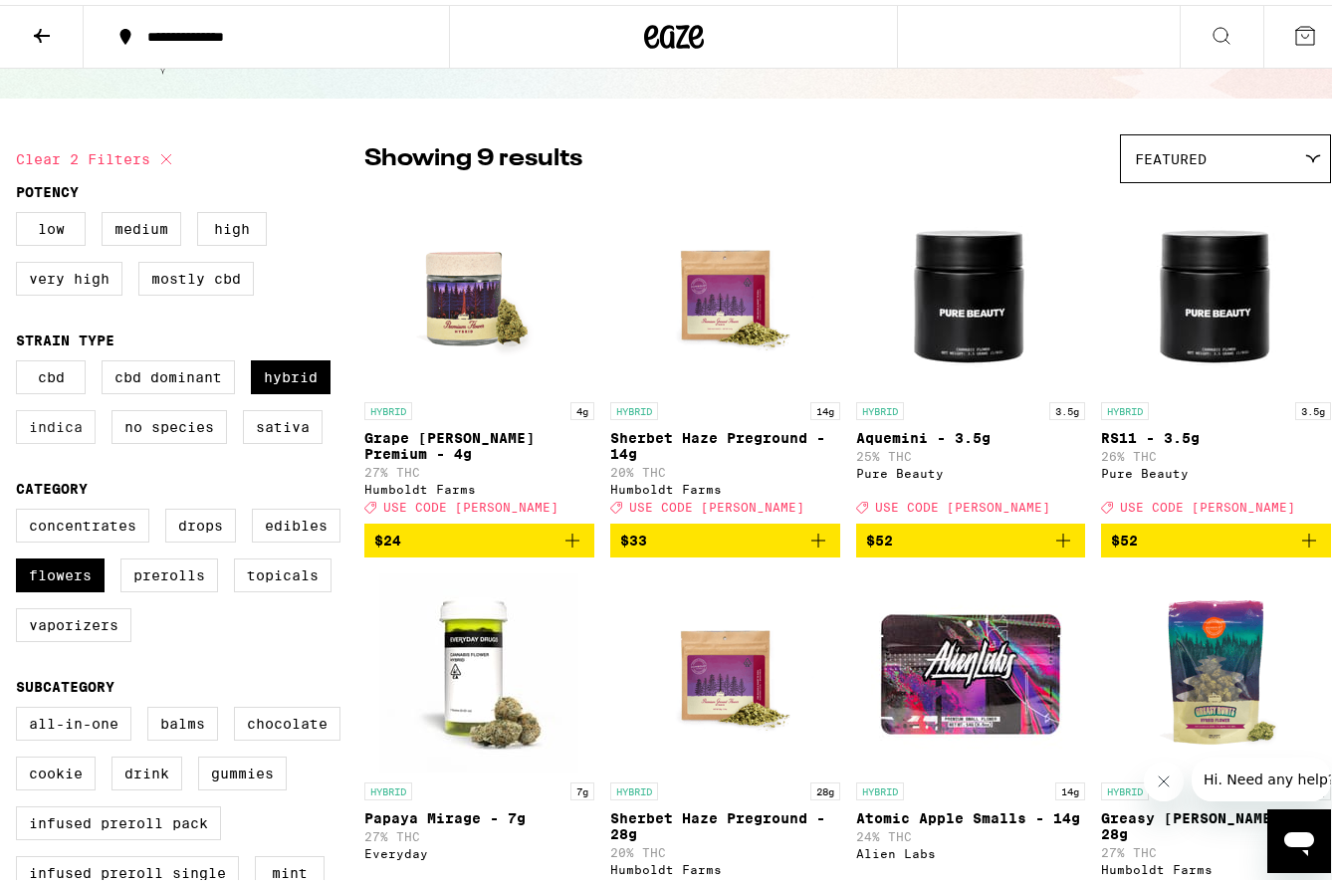
click at [83, 434] on label "Indica" at bounding box center [56, 422] width 80 height 34
drag, startPoint x: 83, startPoint y: 434, endPoint x: 63, endPoint y: 435, distance: 19.9
click at [63, 435] on label "Indica" at bounding box center [56, 422] width 80 height 34
click at [21, 359] on input "Indica" at bounding box center [20, 358] width 1 height 1
checkbox input "true"
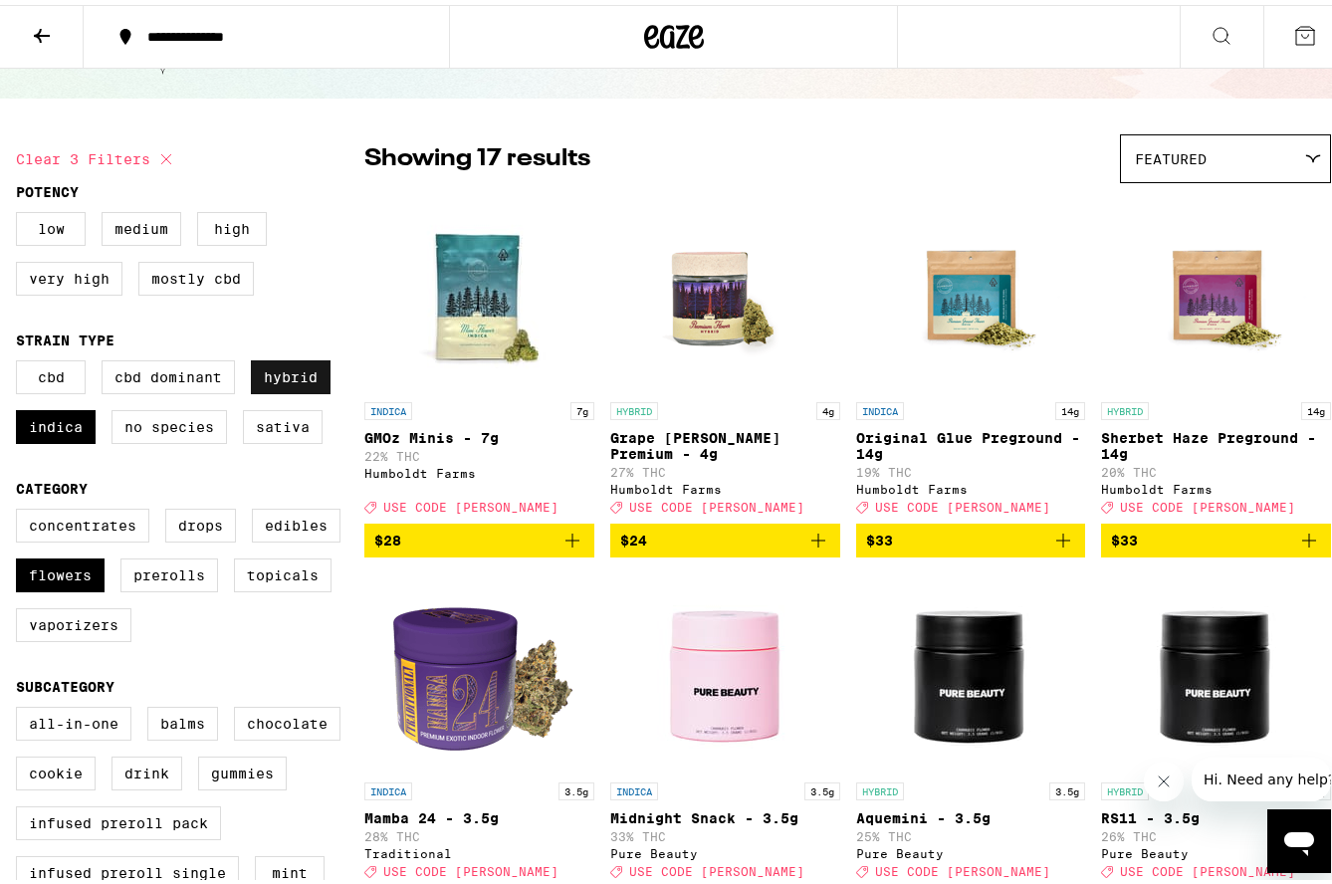
click at [292, 381] on label "Hybrid" at bounding box center [291, 372] width 80 height 34
click at [21, 359] on input "Hybrid" at bounding box center [20, 358] width 1 height 1
checkbox input "false"
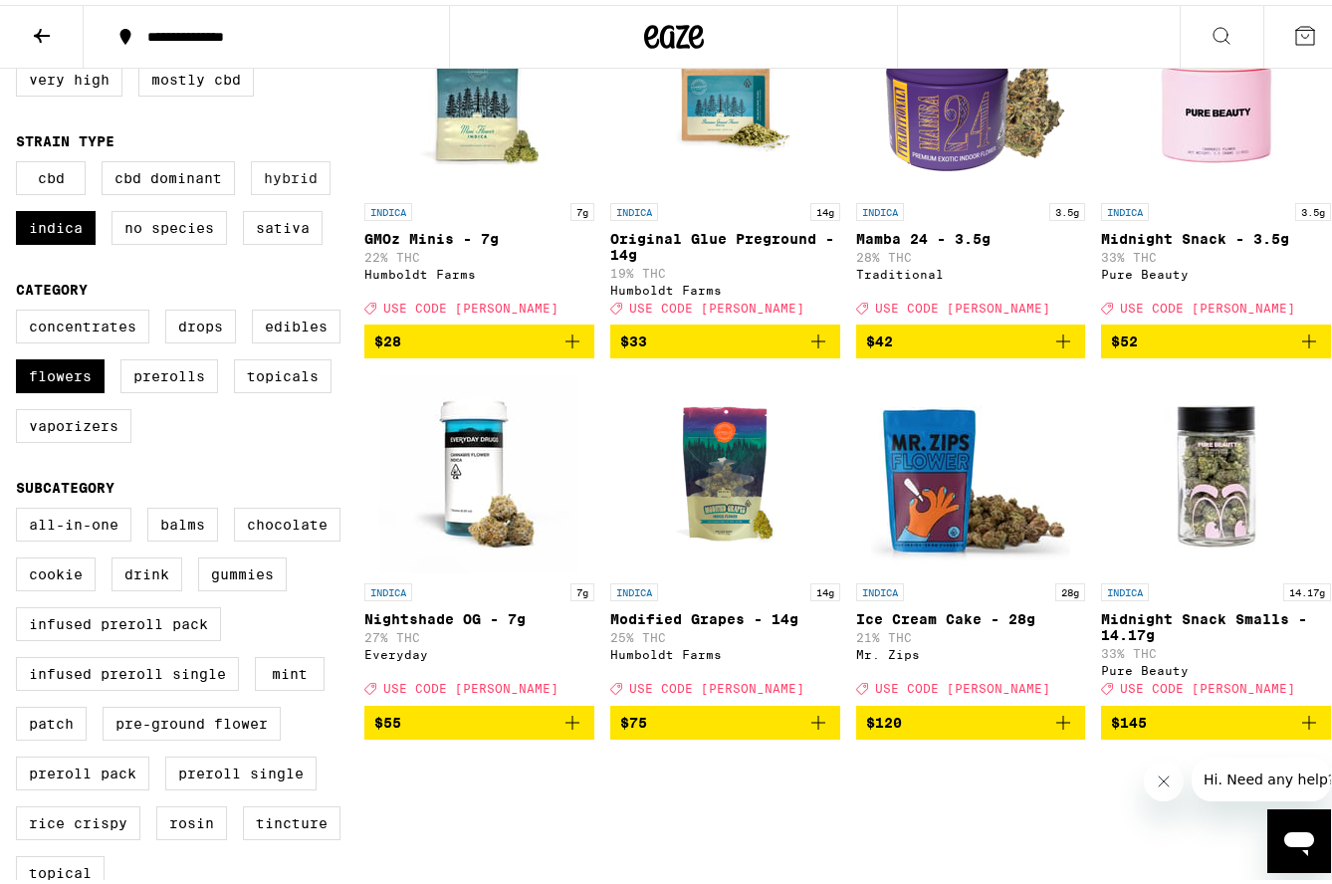
scroll to position [199, 0]
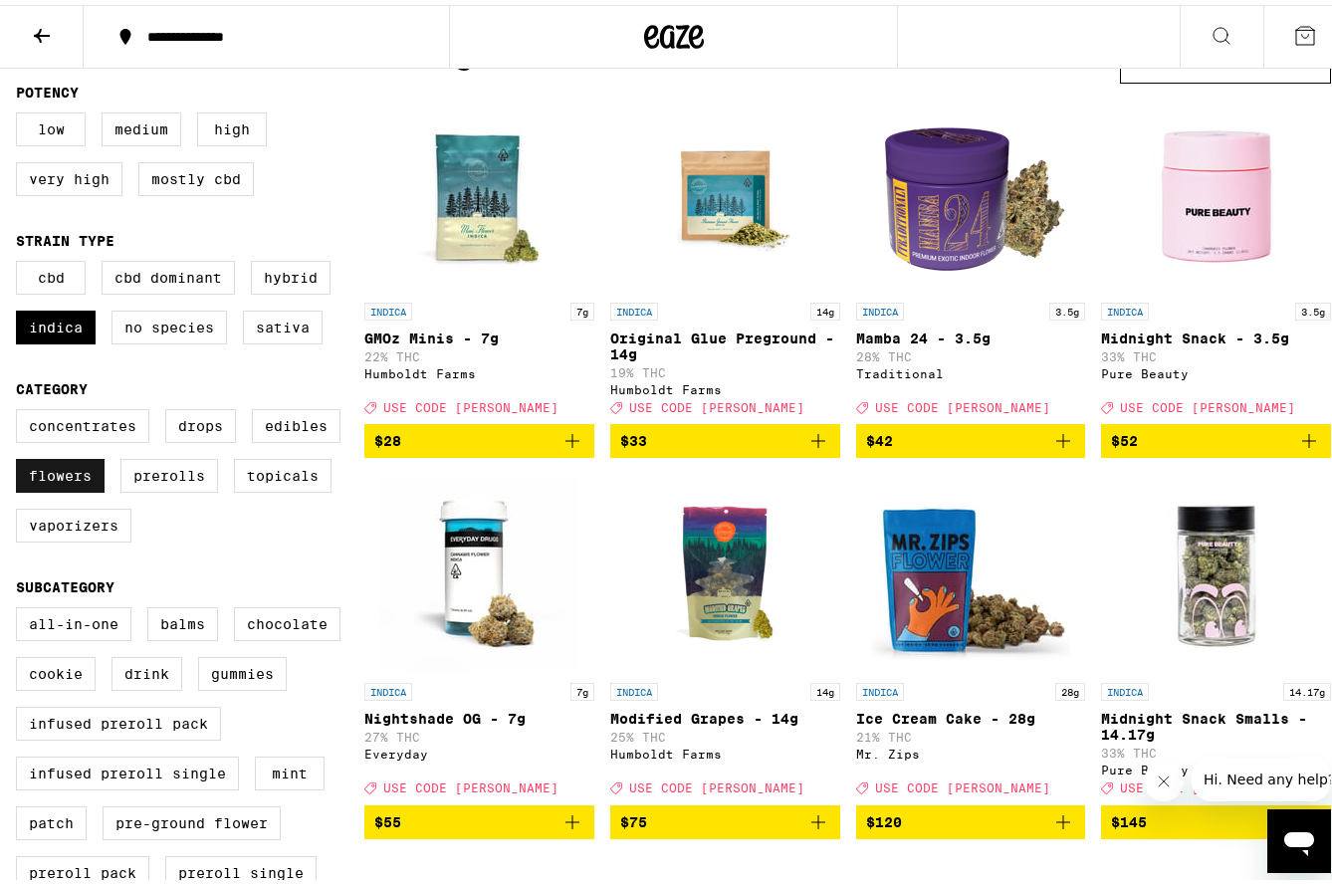
click at [74, 488] on label "Flowers" at bounding box center [60, 471] width 89 height 34
click at [21, 408] on input "Flowers" at bounding box center [20, 407] width 1 height 1
checkbox input "false"
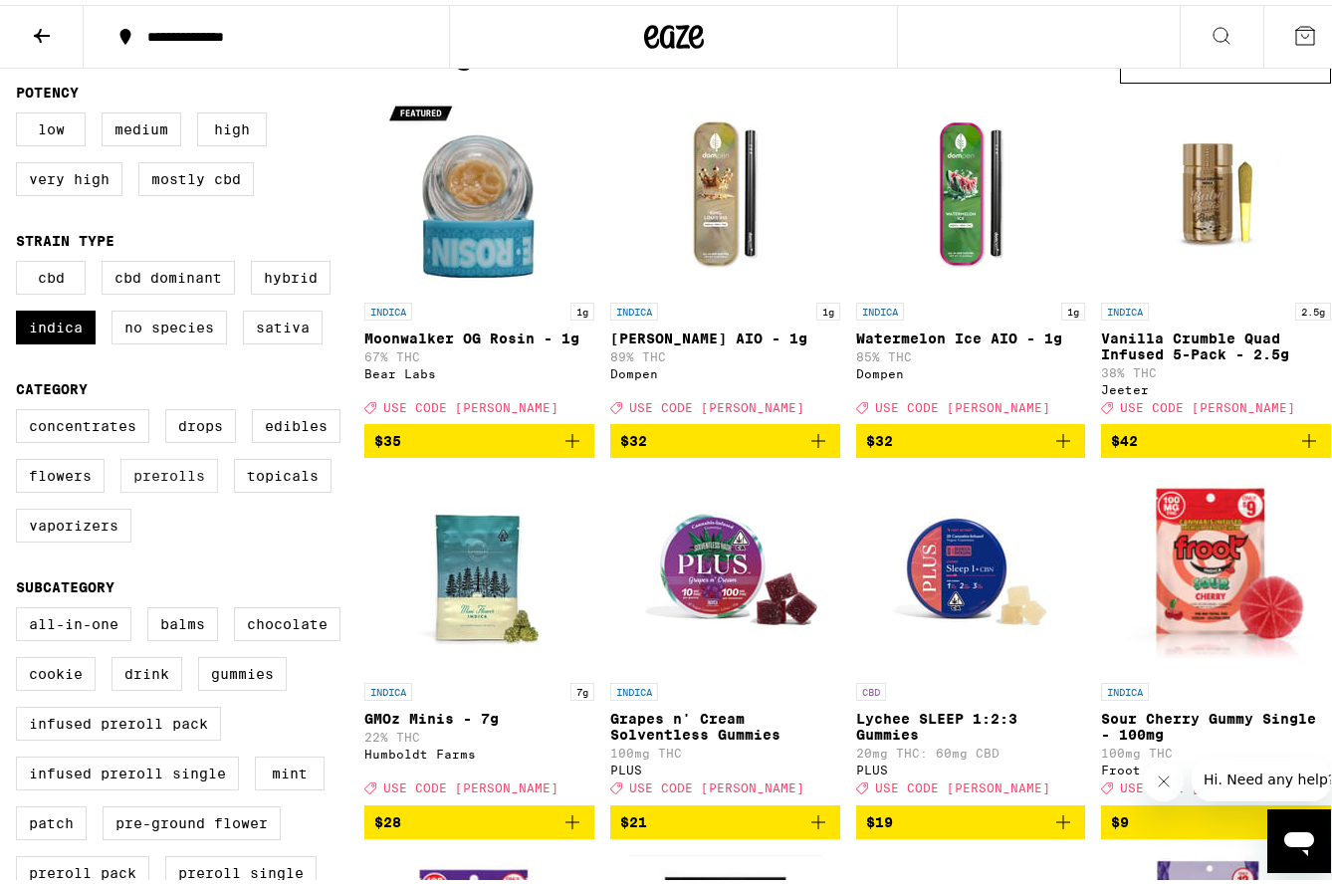
click at [166, 488] on label "Prerolls" at bounding box center [169, 471] width 98 height 34
click at [21, 408] on input "Prerolls" at bounding box center [20, 407] width 1 height 1
checkbox input "true"
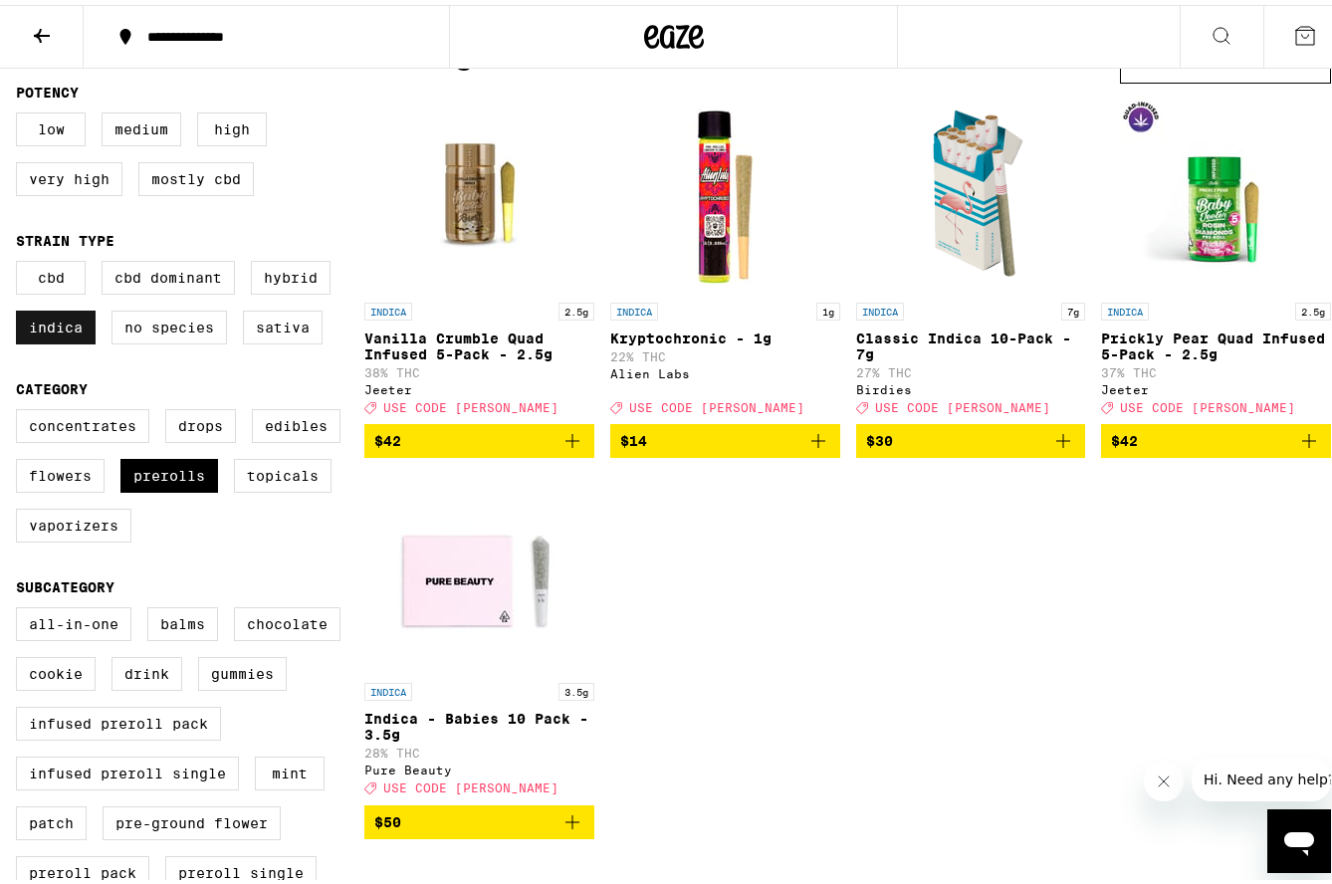
click at [55, 332] on label "Indica" at bounding box center [56, 323] width 80 height 34
click at [21, 260] on input "Indica" at bounding box center [20, 259] width 1 height 1
checkbox input "false"
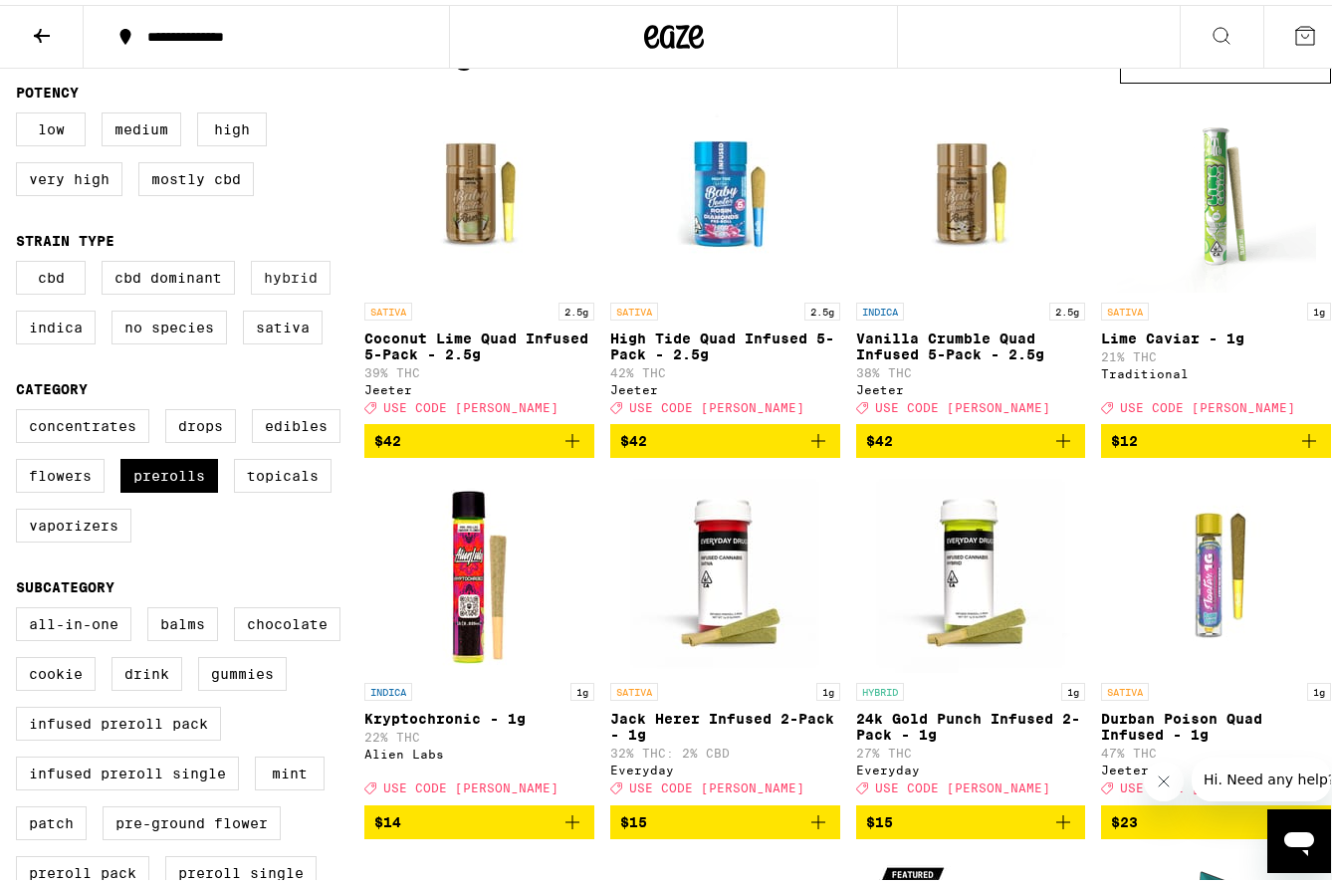
click at [293, 281] on label "Hybrid" at bounding box center [291, 273] width 80 height 34
click at [21, 260] on input "Hybrid" at bounding box center [20, 259] width 1 height 1
checkbox input "true"
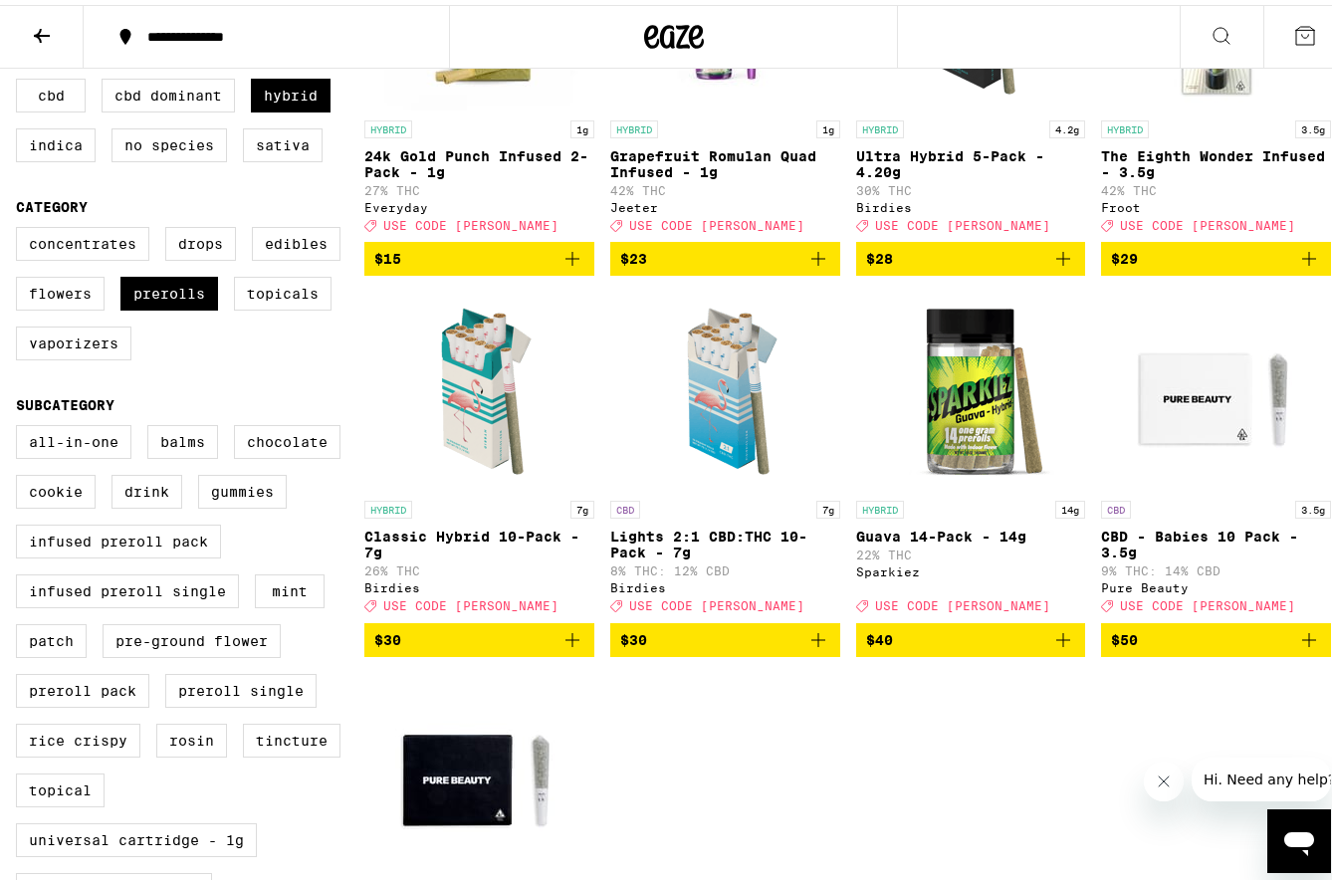
scroll to position [199, 0]
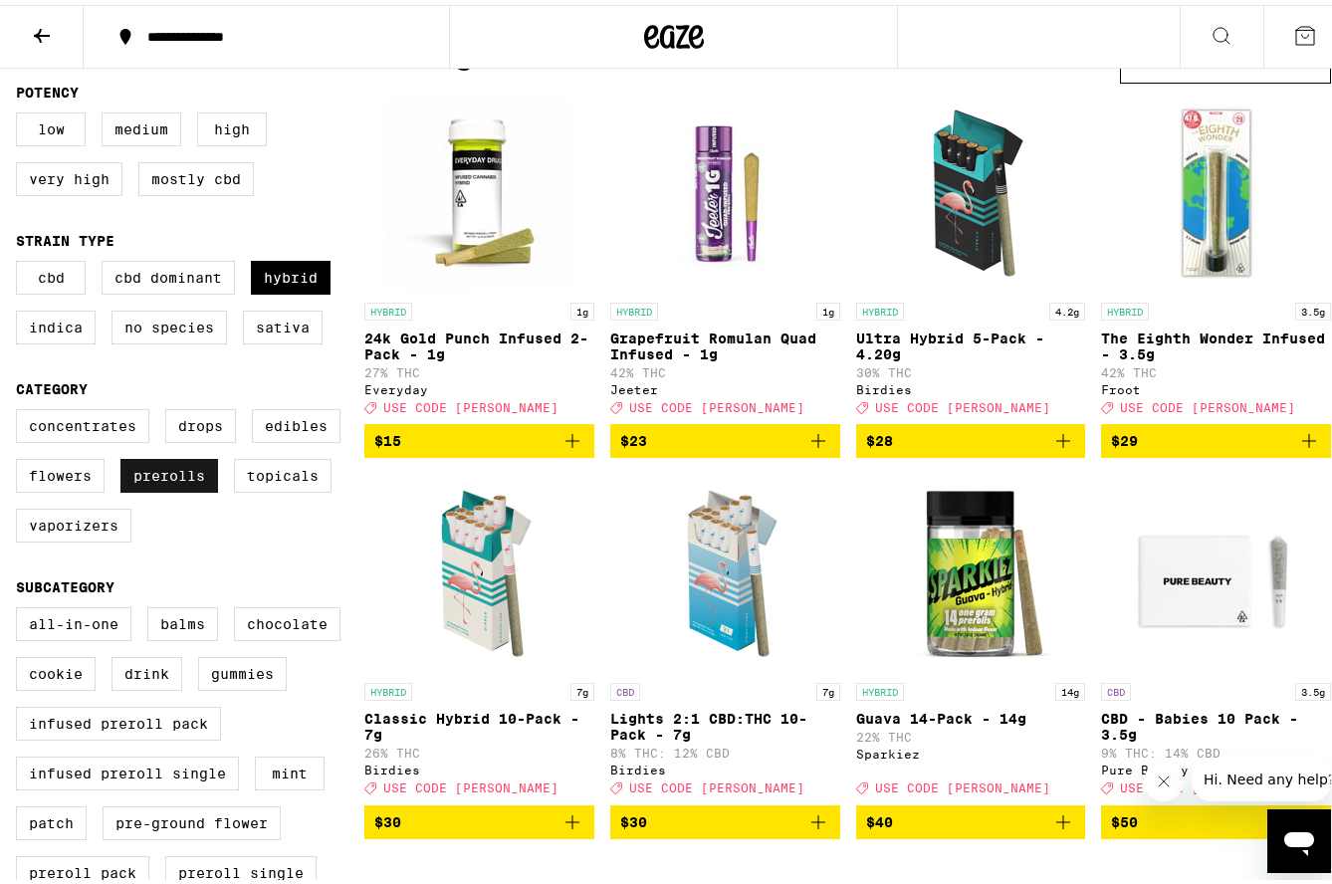
click at [164, 482] on label "Prerolls" at bounding box center [169, 471] width 98 height 34
click at [21, 408] on input "Prerolls" at bounding box center [20, 407] width 1 height 1
checkbox input "false"
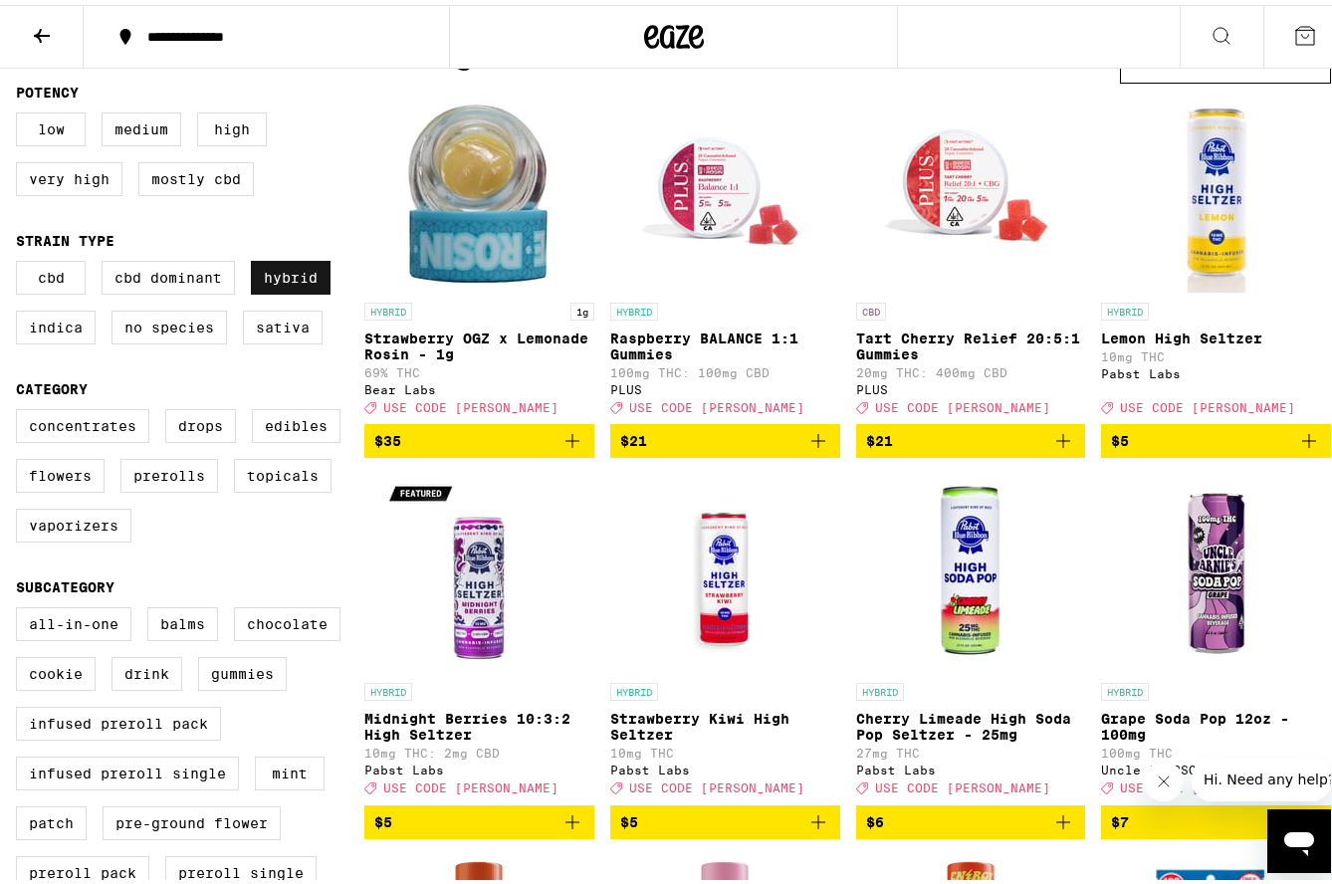
click at [297, 282] on label "Hybrid" at bounding box center [291, 273] width 80 height 34
click at [21, 260] on input "Hybrid" at bounding box center [20, 259] width 1 height 1
checkbox input "false"
